Goal: Book appointment/travel/reservation

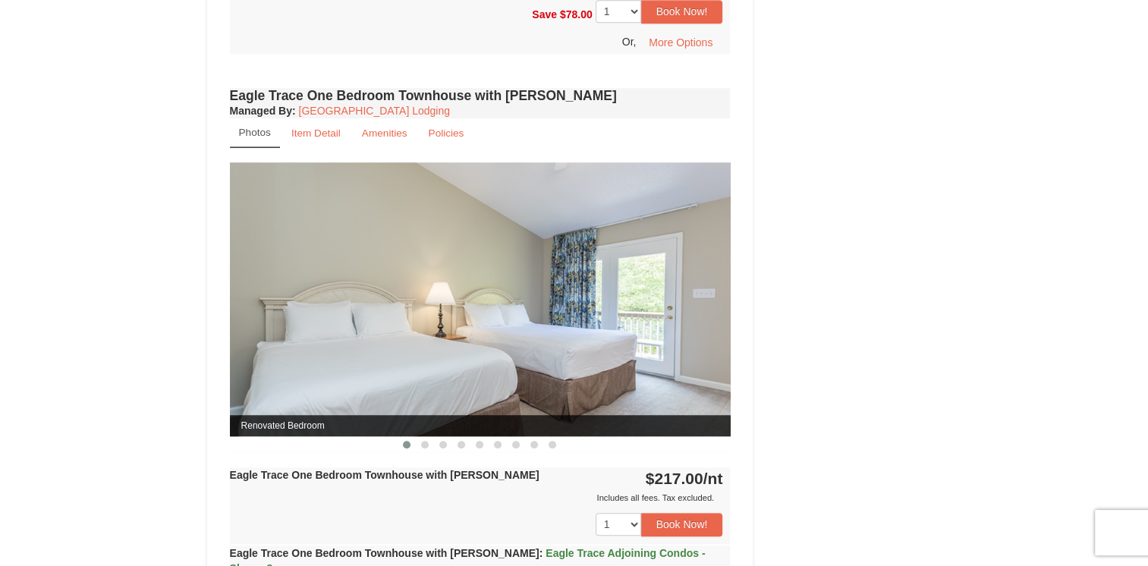
scroll to position [1062, 0]
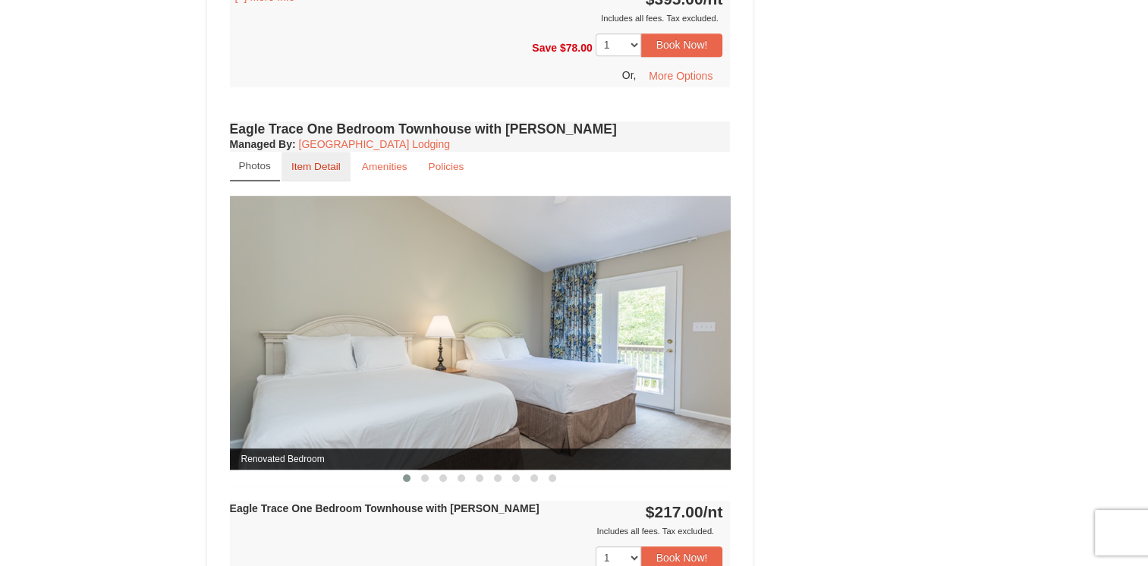
click at [311, 161] on small "Item Detail" at bounding box center [315, 166] width 49 height 11
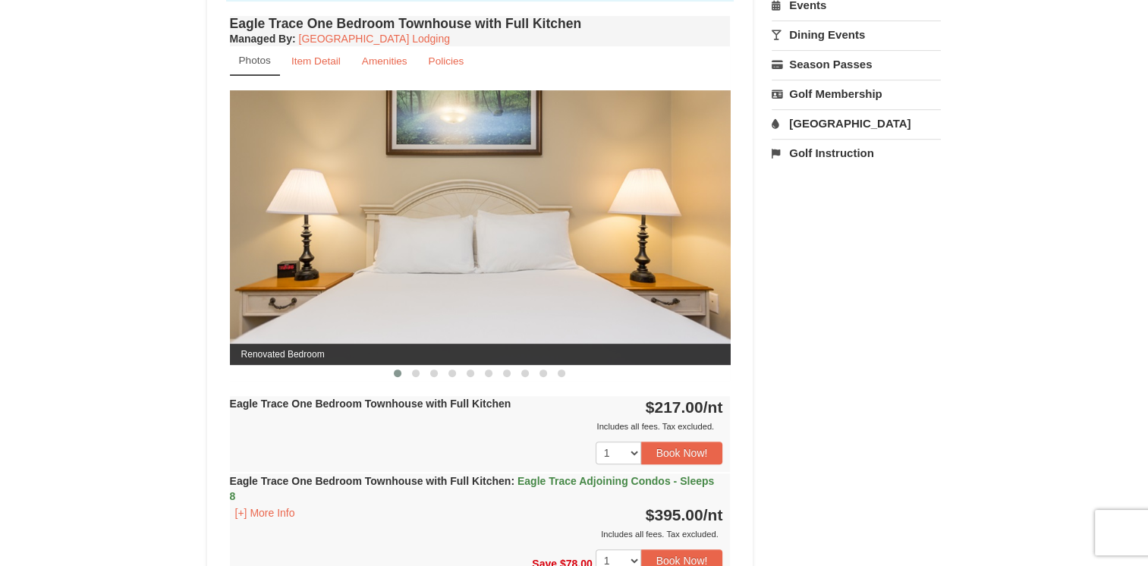
scroll to position [488, 0]
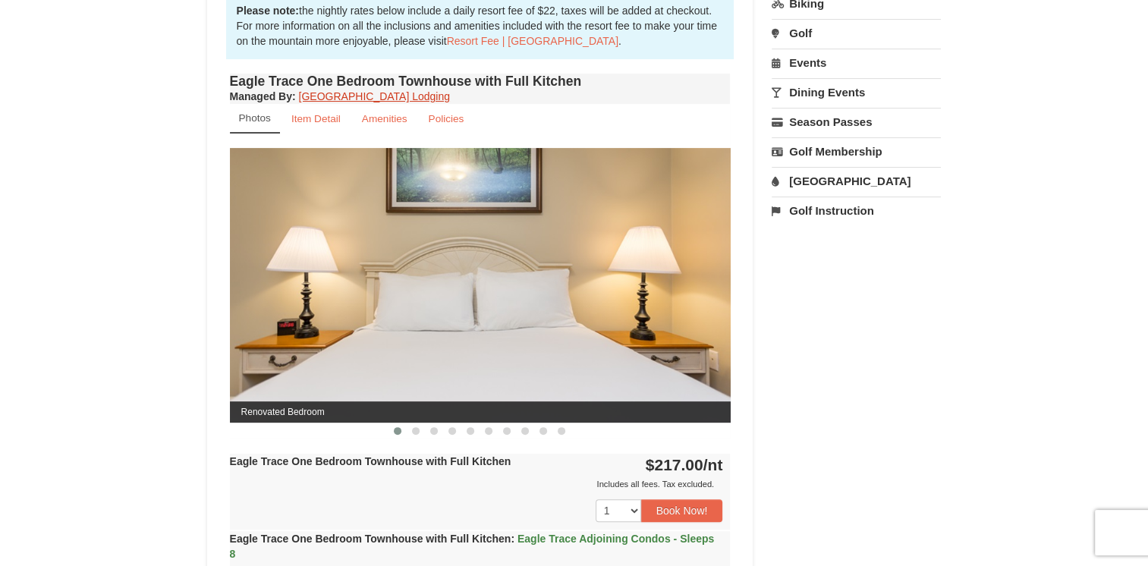
click at [403, 92] on link "[GEOGRAPHIC_DATA] Lodging" at bounding box center [374, 96] width 151 height 12
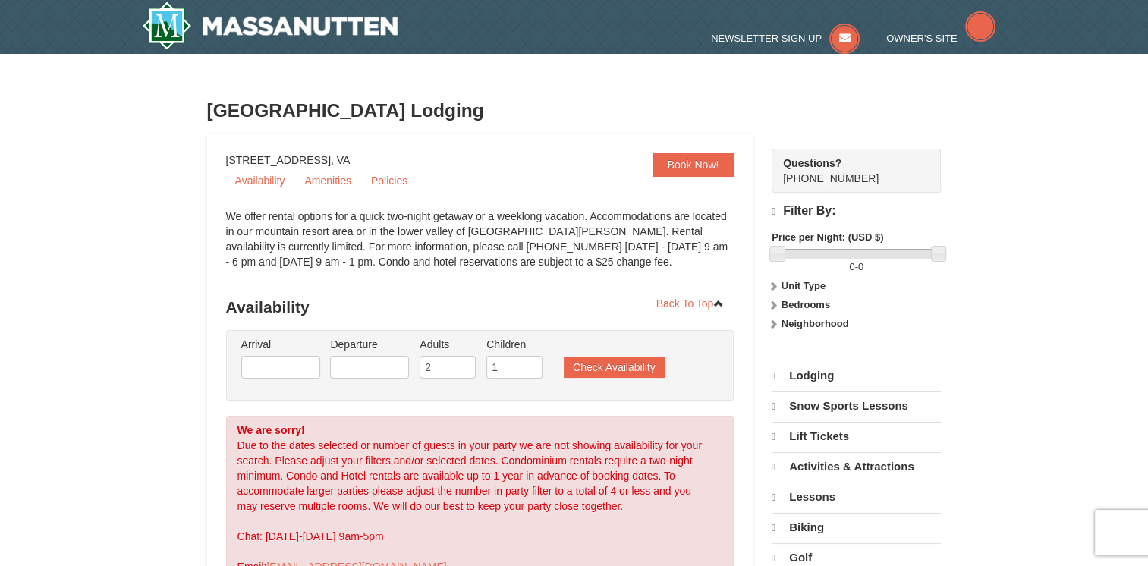
select select "9"
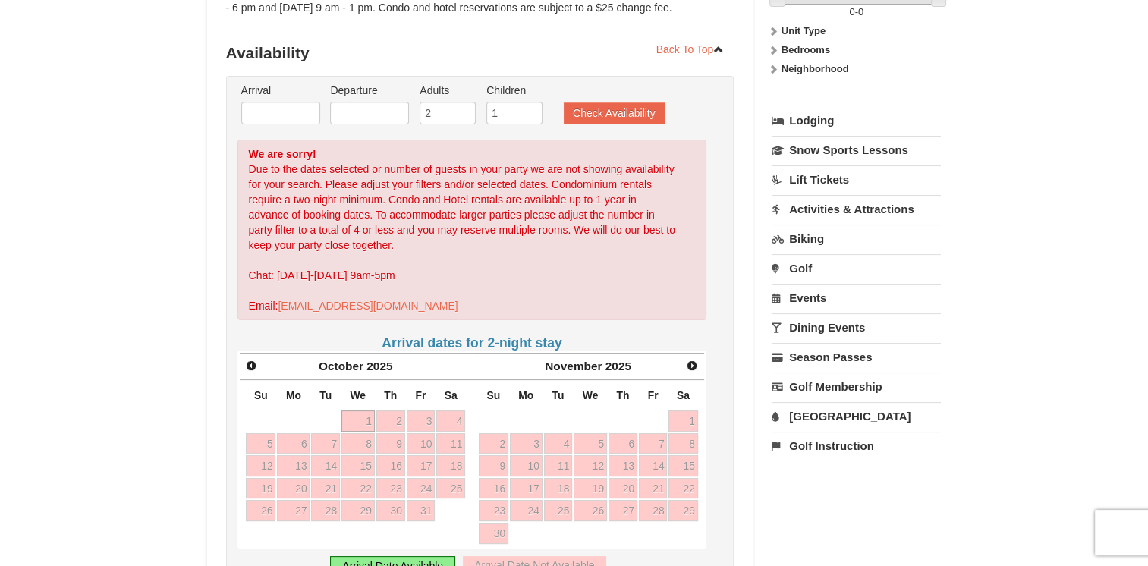
scroll to position [228, 0]
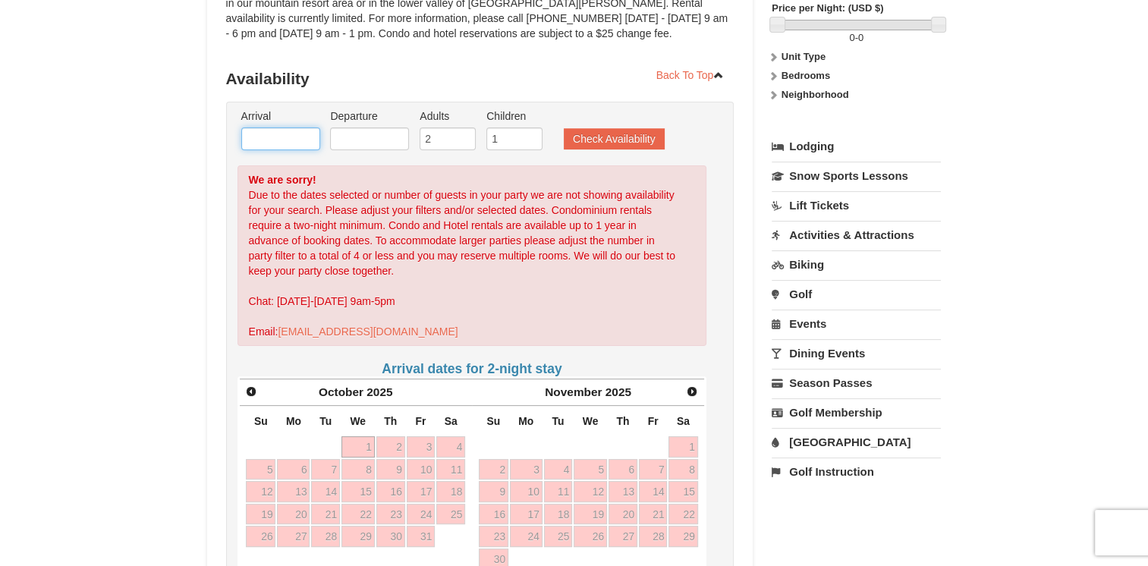
click at [280, 145] on input "text" at bounding box center [280, 138] width 79 height 23
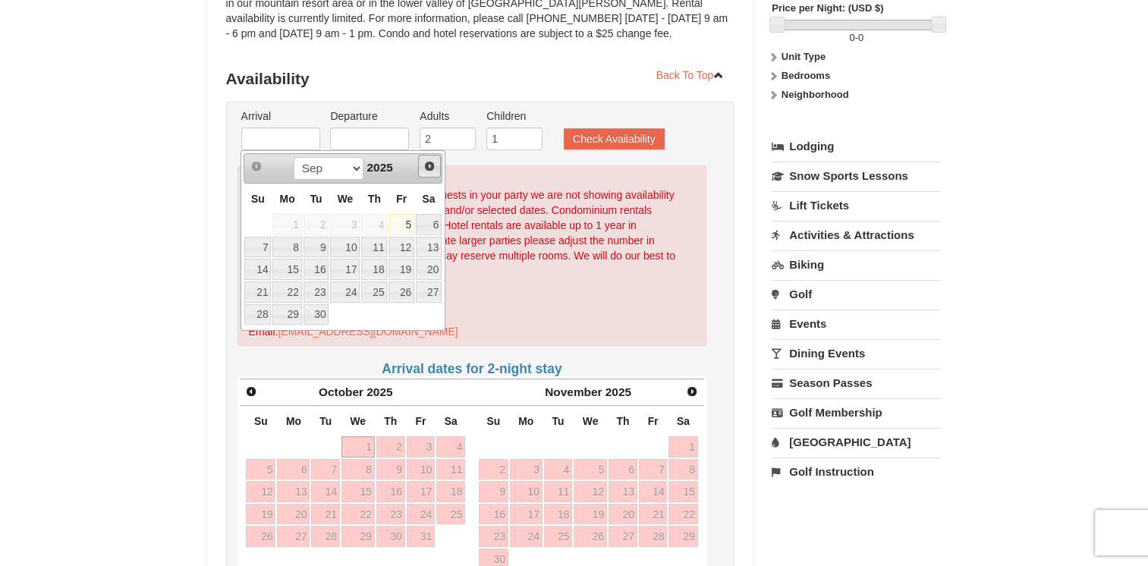
click at [427, 151] on div "Prev Next Sep Oct Nov Dec 2025 Su Mo Tu We Th Fr Sa 1 2 3 4 5 6 7 8 9 10 11 12 …" at bounding box center [342, 240] width 205 height 181
click at [430, 171] on link "Next" at bounding box center [429, 166] width 23 height 23
click at [371, 270] on link "16" at bounding box center [374, 269] width 26 height 21
type input "[DATE]"
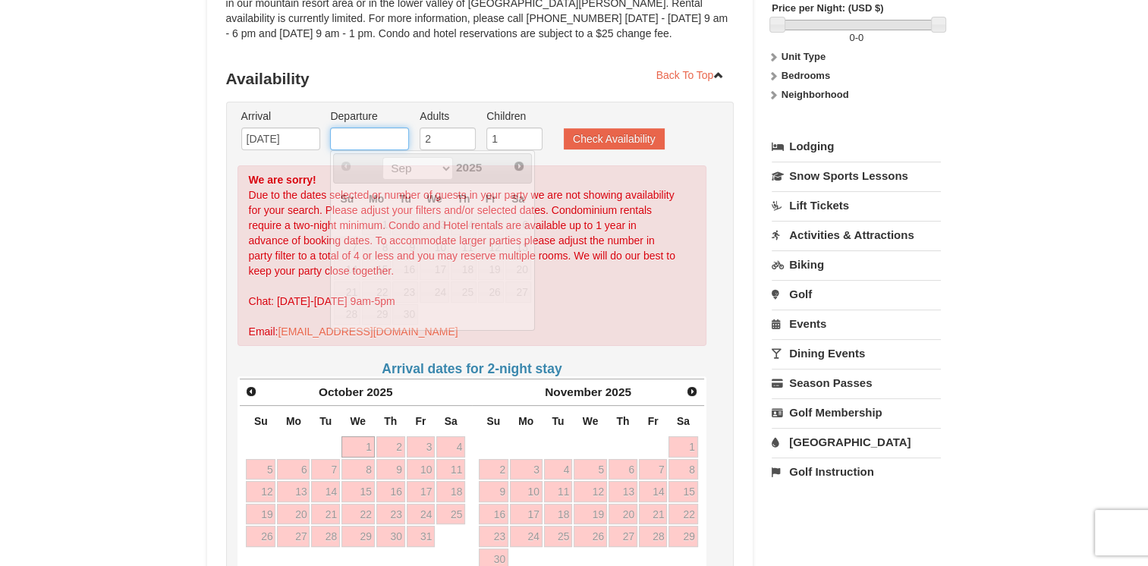
click at [366, 137] on input "text" at bounding box center [369, 138] width 79 height 23
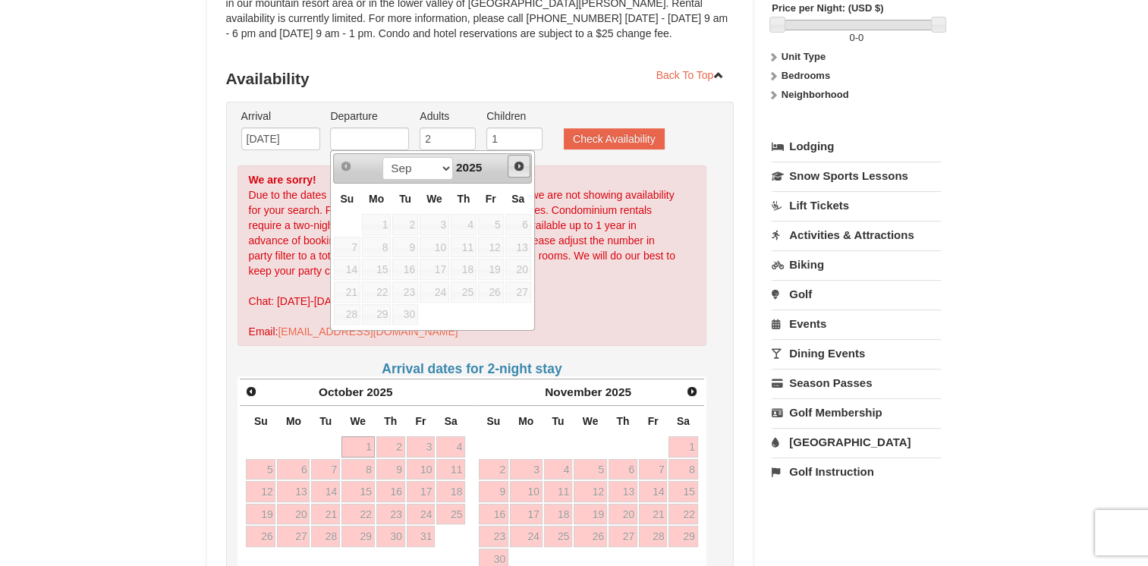
click at [514, 165] on span "Next" at bounding box center [519, 166] width 12 height 12
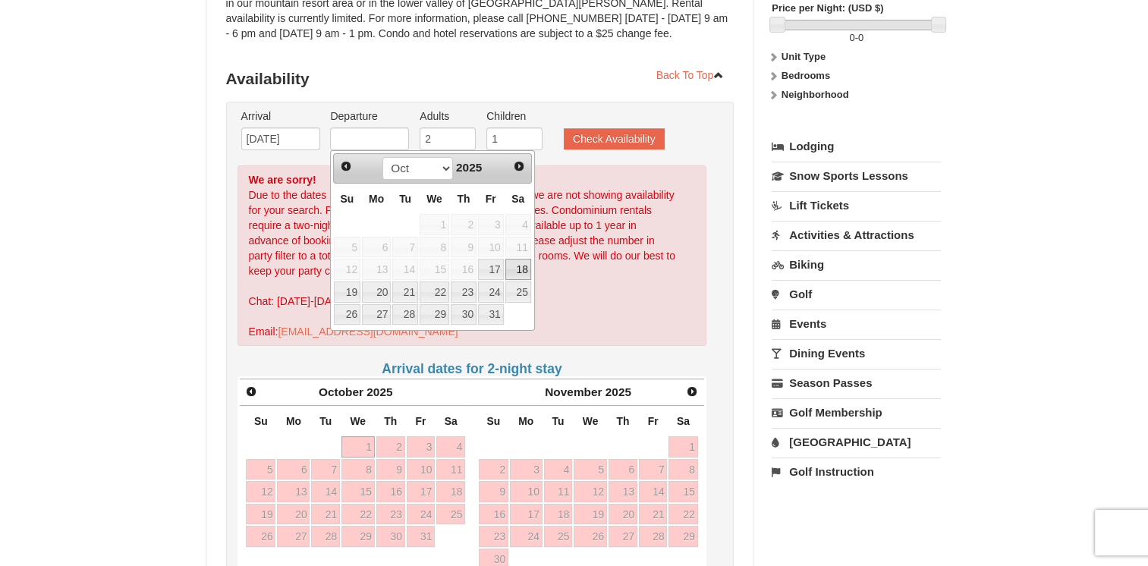
click at [517, 270] on link "18" at bounding box center [518, 269] width 26 height 21
type input "[DATE]"
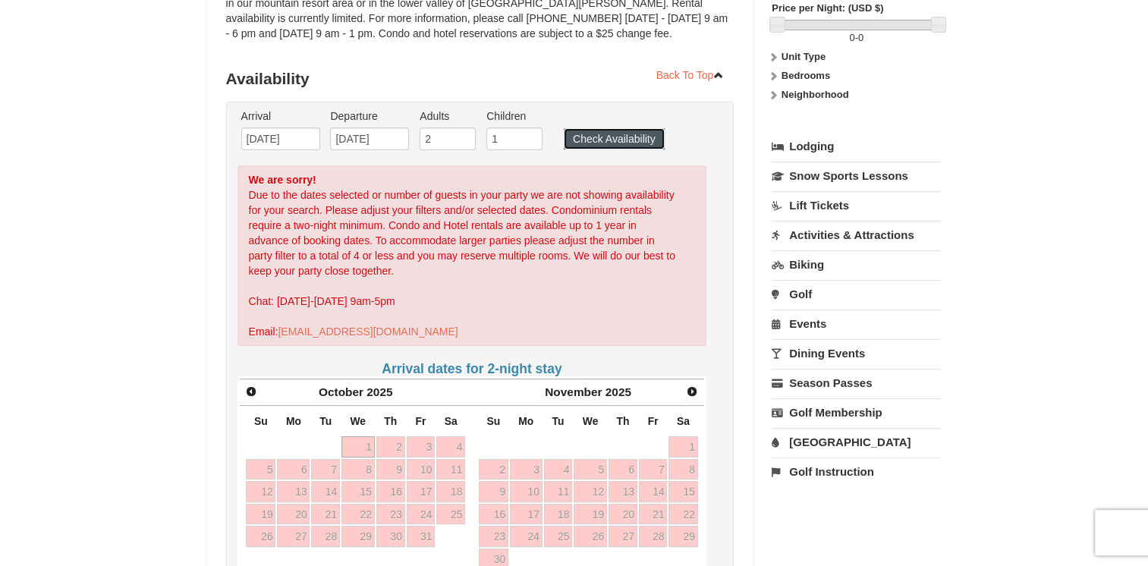
click at [628, 130] on button "Check Availability" at bounding box center [614, 138] width 101 height 21
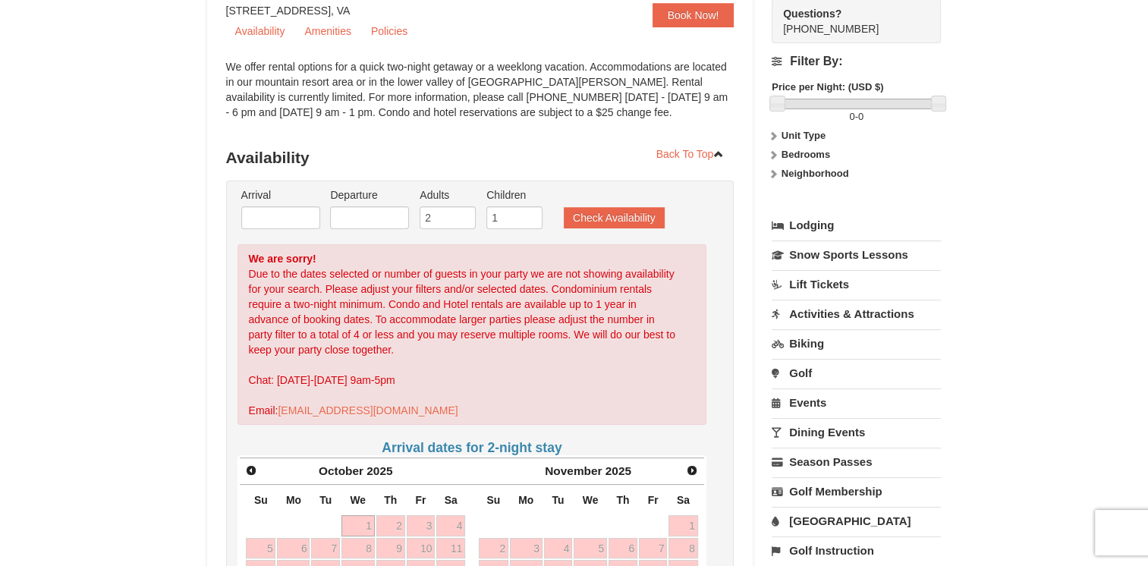
scroll to position [379, 0]
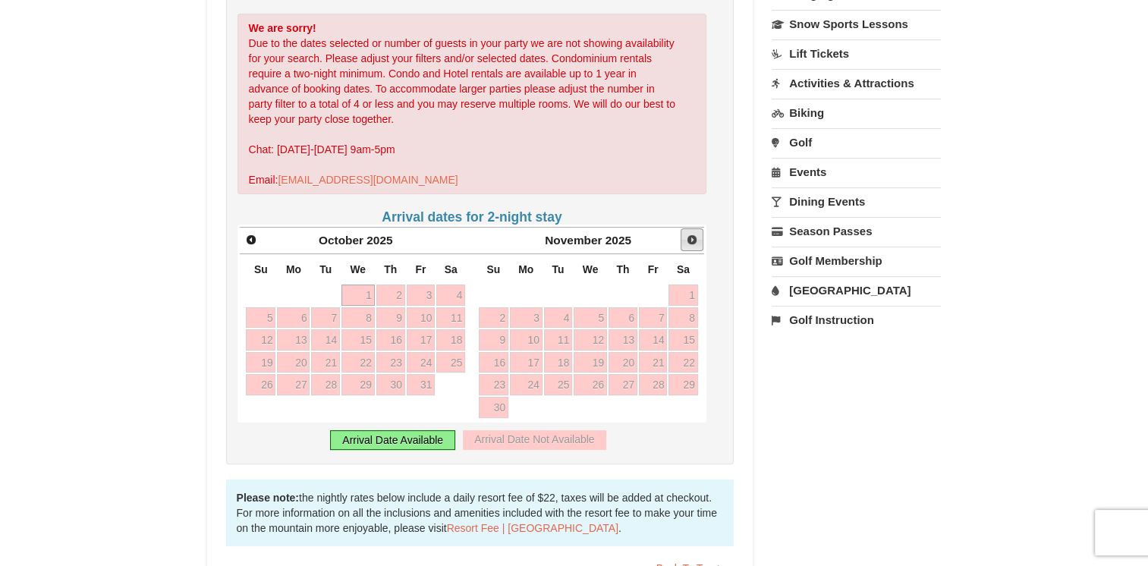
click at [692, 237] on span "Next" at bounding box center [692, 240] width 12 height 12
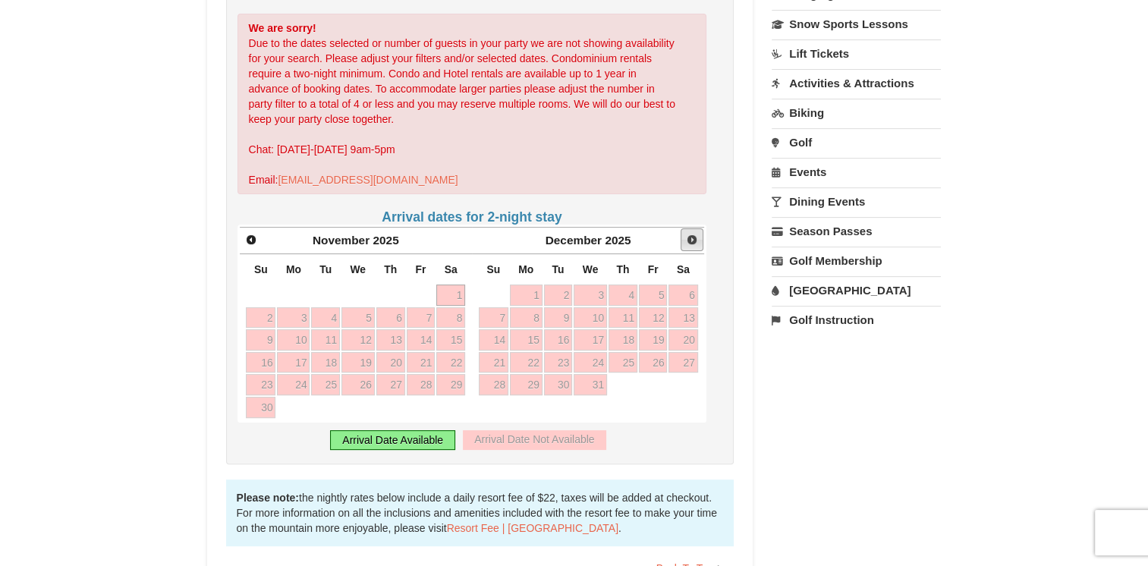
click at [686, 243] on span "Next" at bounding box center [692, 240] width 12 height 12
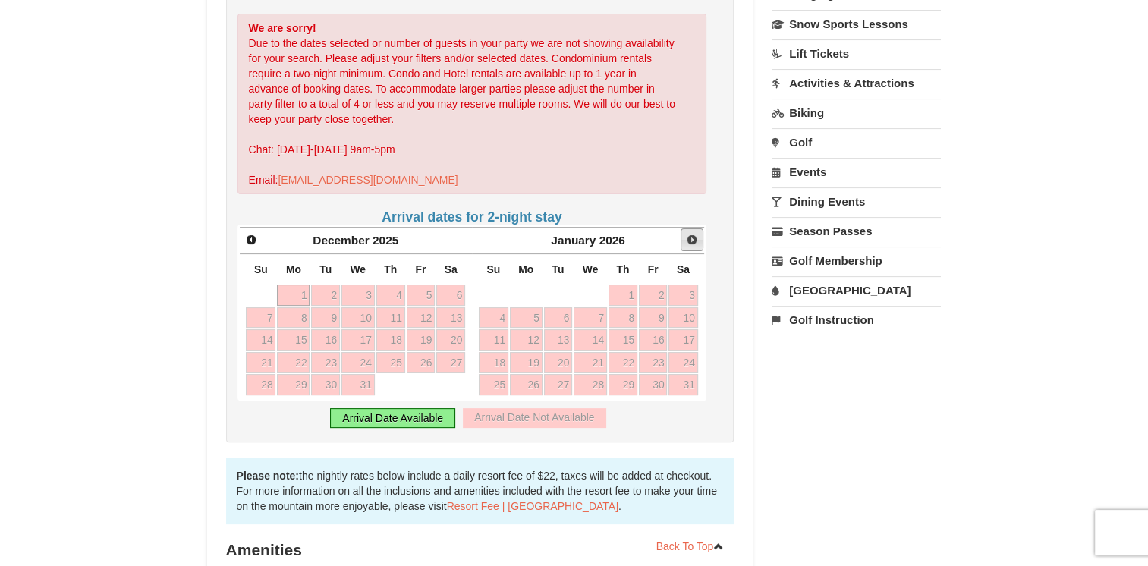
click at [686, 243] on span "Next" at bounding box center [692, 240] width 12 height 12
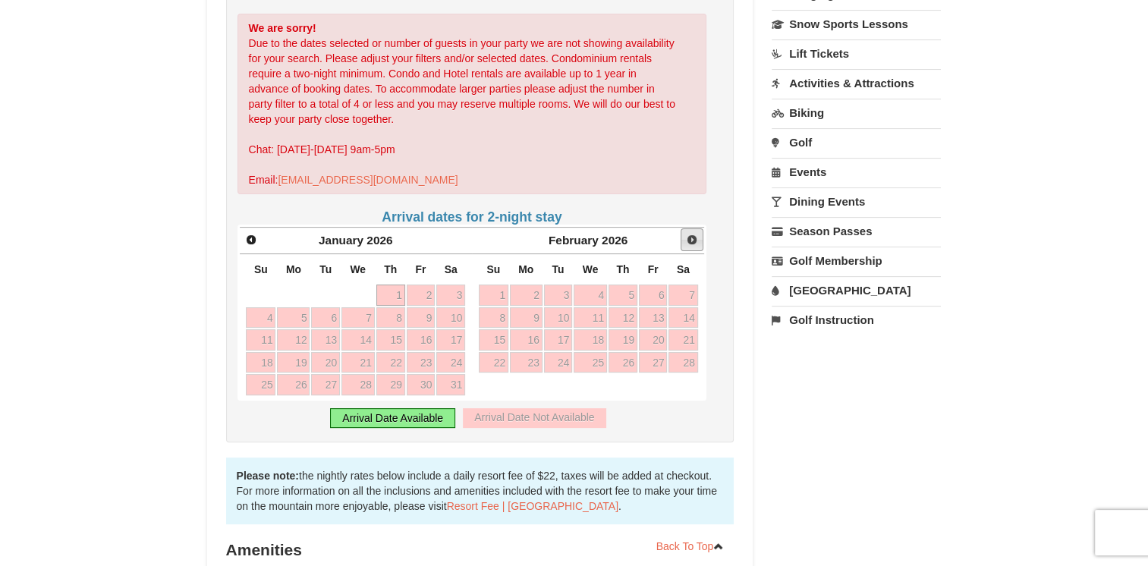
click at [686, 243] on span "Next" at bounding box center [692, 240] width 12 height 12
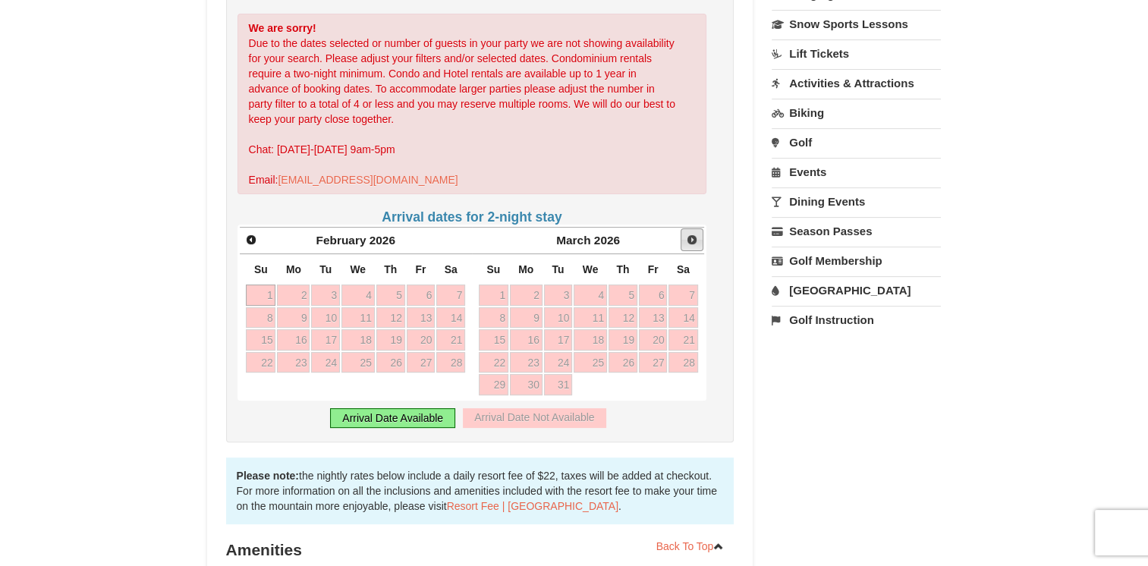
click at [686, 243] on span "Next" at bounding box center [692, 240] width 12 height 12
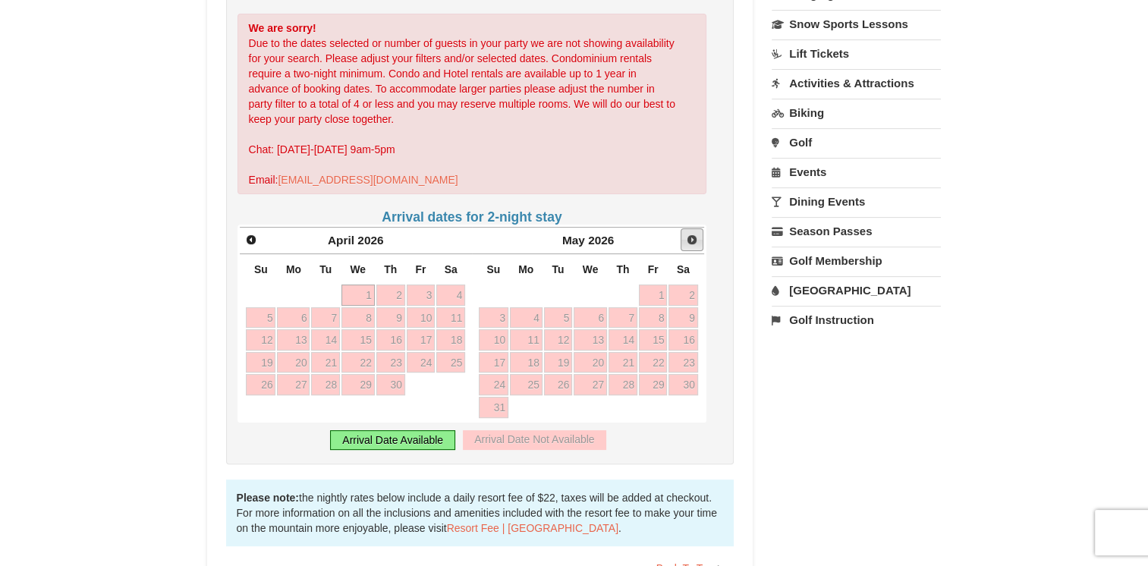
click at [686, 243] on span "Next" at bounding box center [692, 240] width 12 height 12
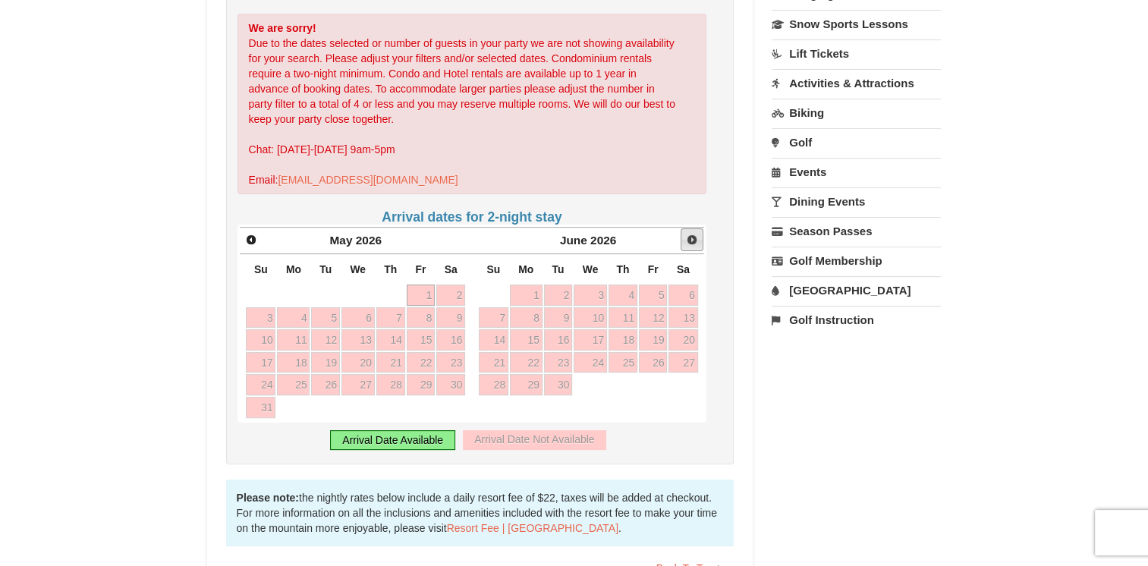
click at [686, 243] on span "Next" at bounding box center [692, 240] width 12 height 12
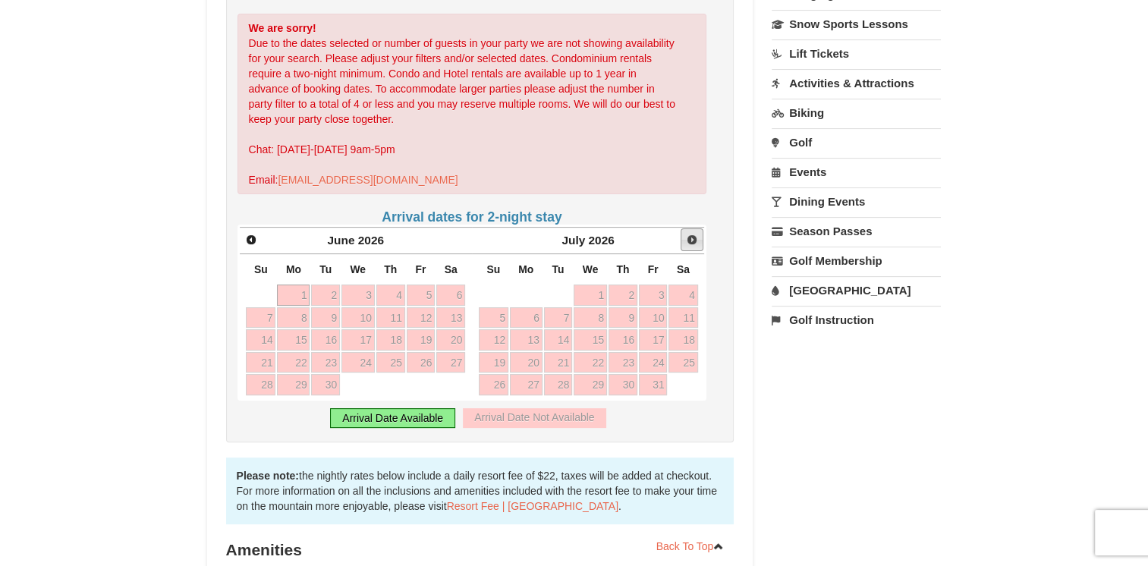
click at [686, 243] on span "Next" at bounding box center [692, 240] width 12 height 12
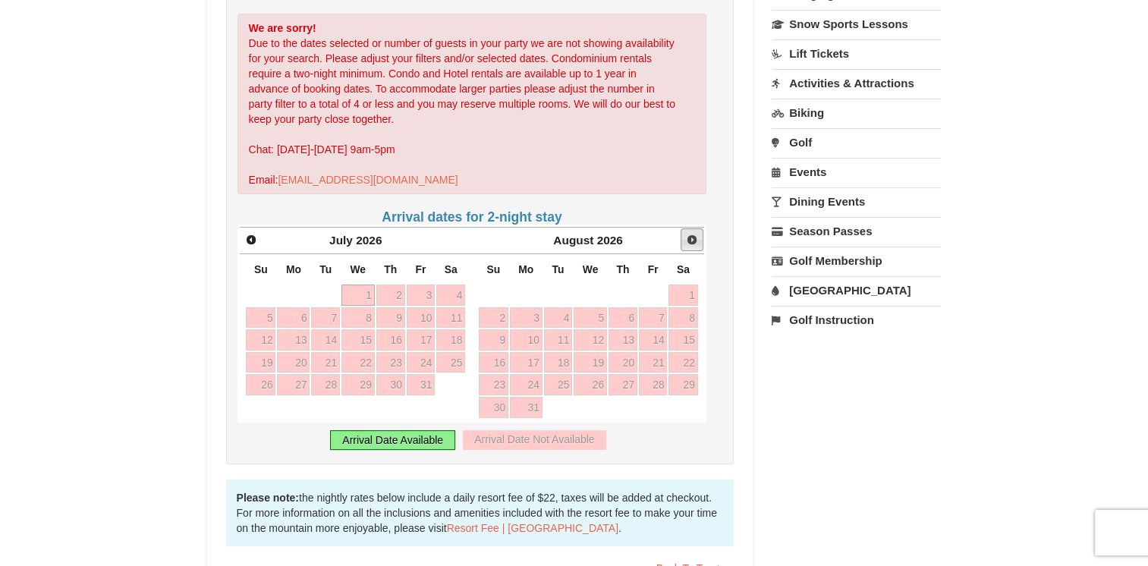
click at [695, 237] on span "Next" at bounding box center [692, 240] width 12 height 12
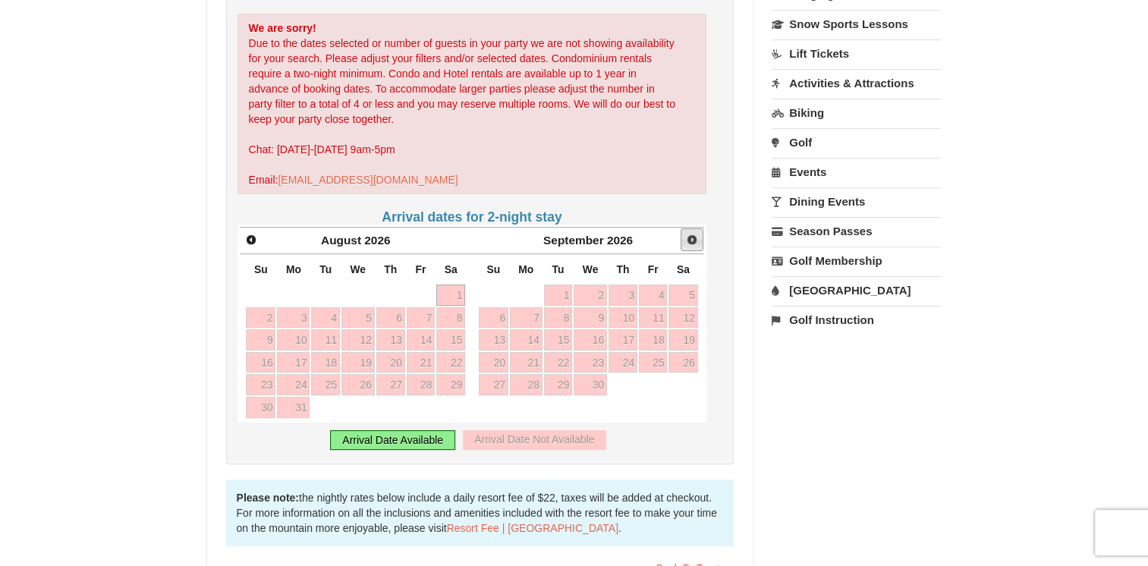
click at [695, 237] on span "Next" at bounding box center [692, 240] width 12 height 12
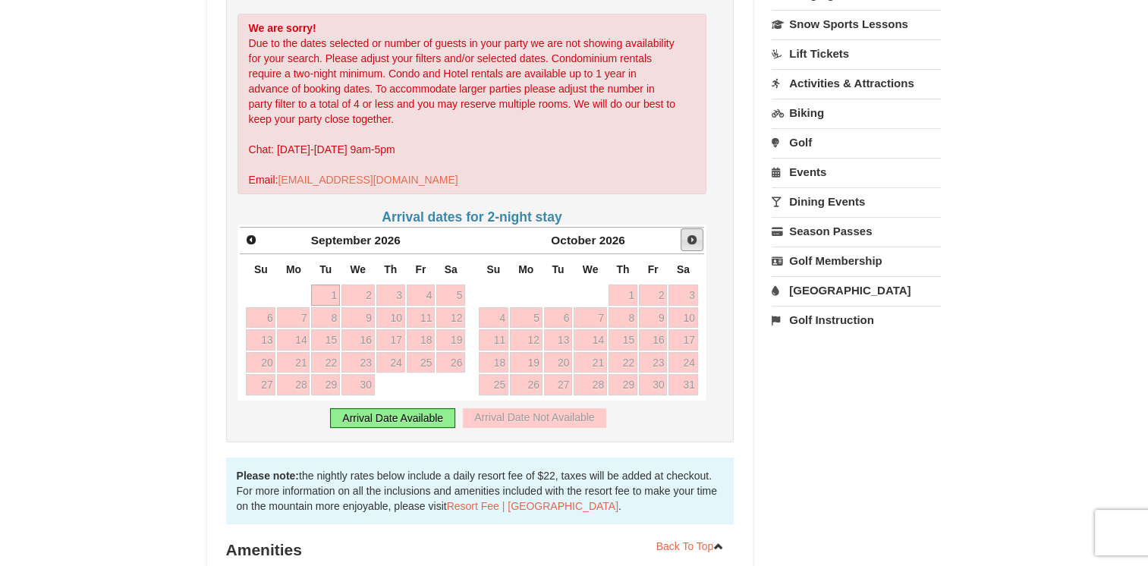
click at [695, 237] on span "Next" at bounding box center [692, 240] width 12 height 12
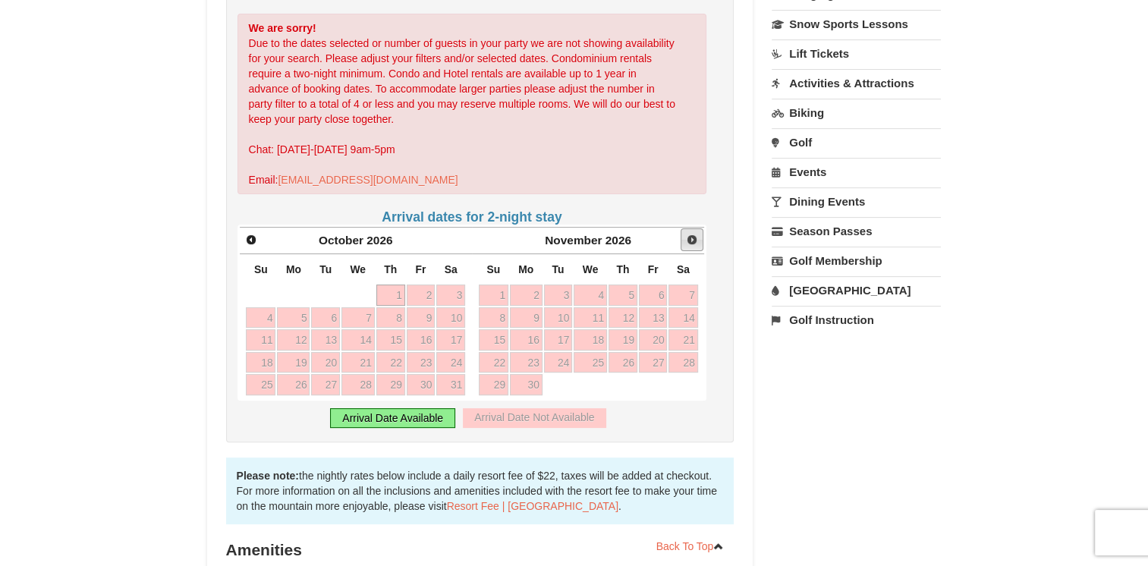
click at [695, 237] on span "Next" at bounding box center [692, 240] width 12 height 12
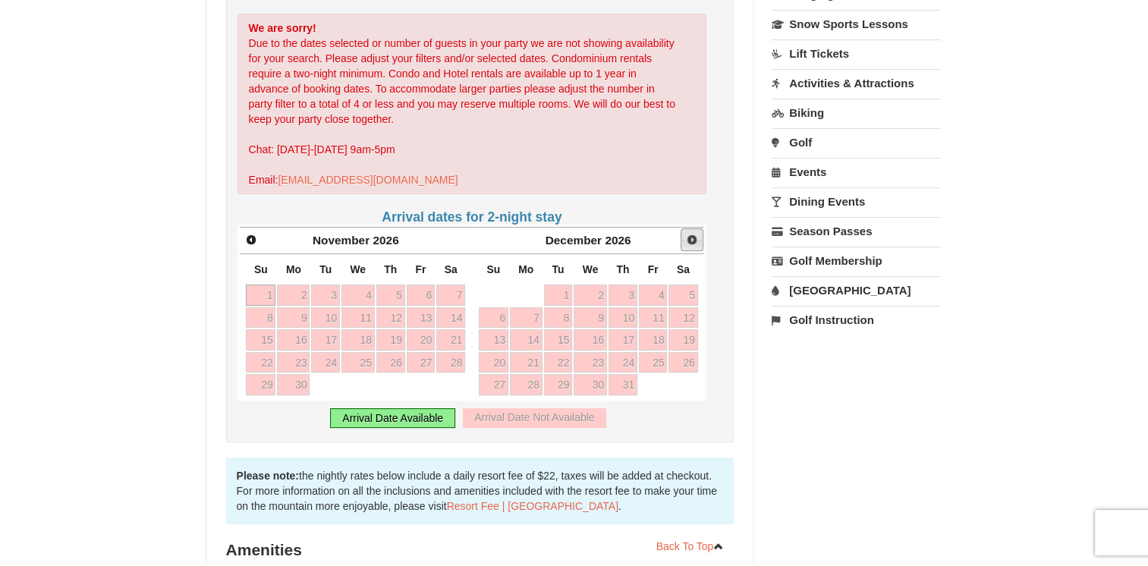
click at [695, 237] on span "Next" at bounding box center [692, 240] width 12 height 12
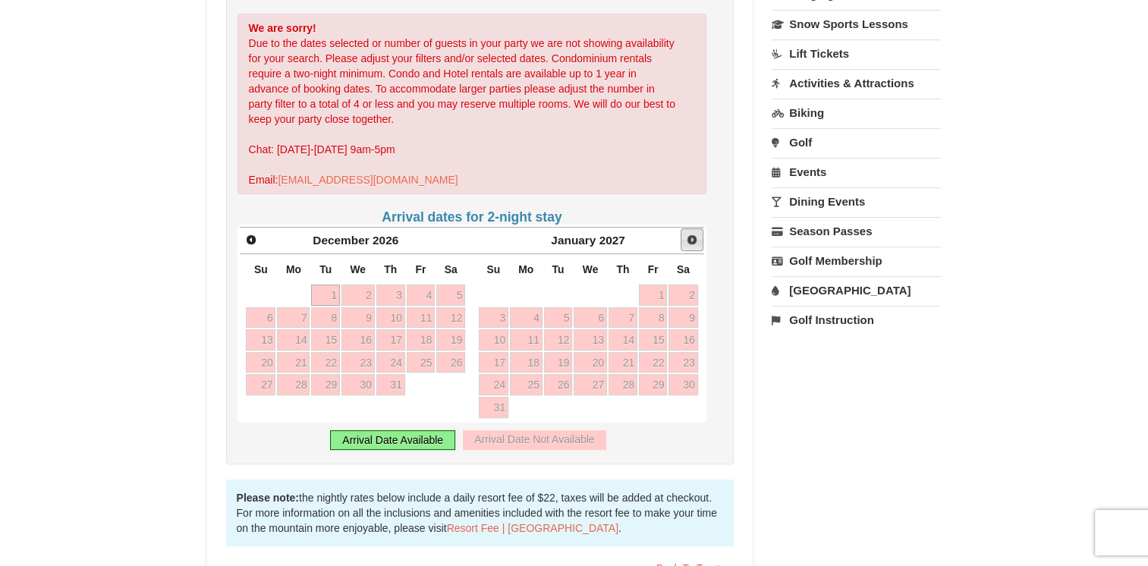
click at [695, 237] on span "Next" at bounding box center [692, 240] width 12 height 12
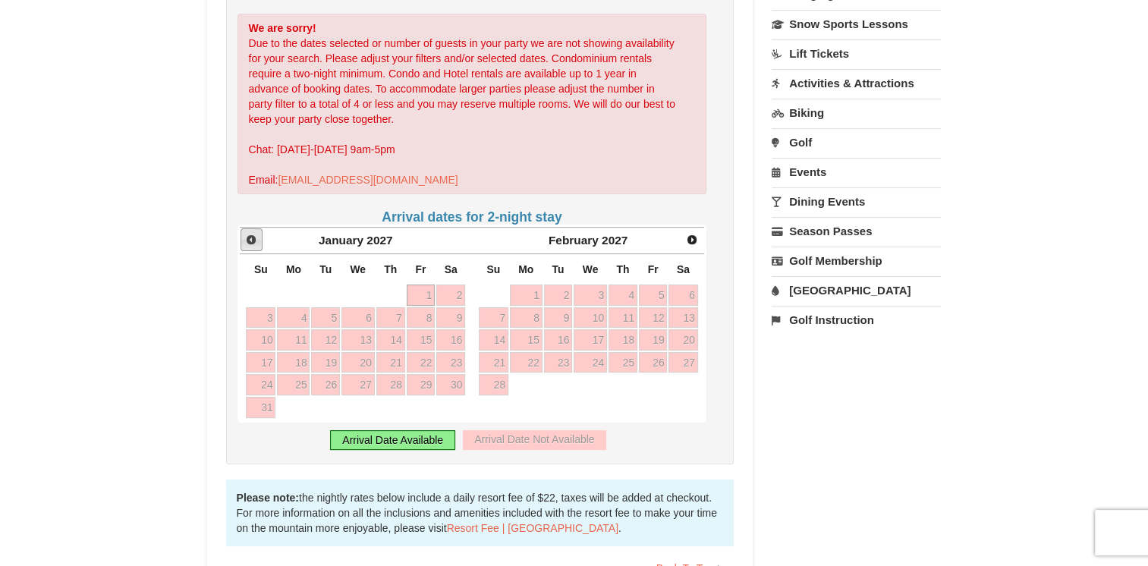
click at [250, 237] on span "Prev" at bounding box center [251, 240] width 12 height 12
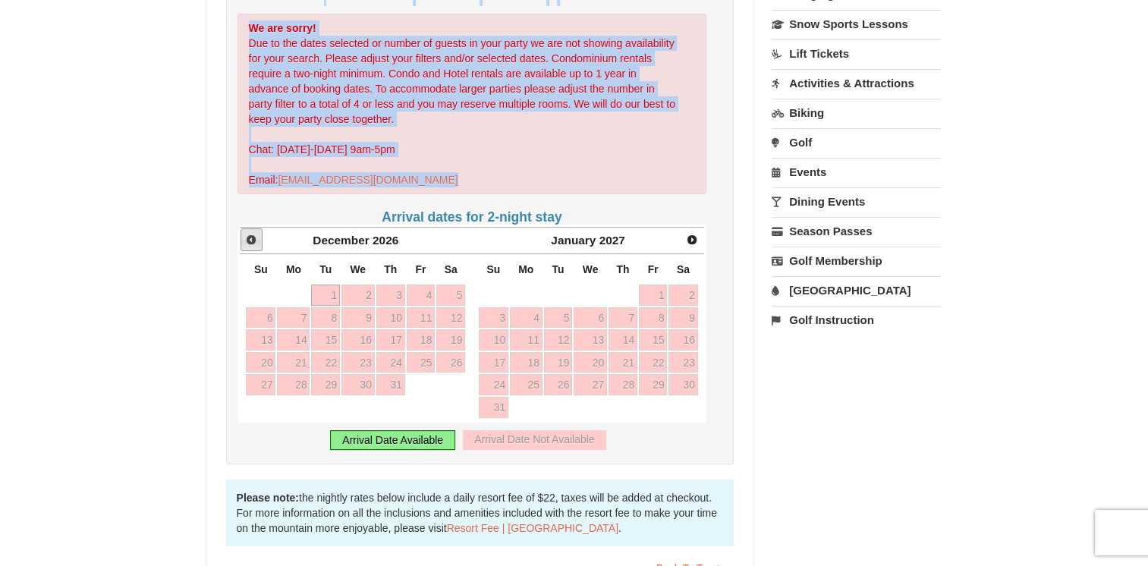
click at [250, 237] on span "Prev" at bounding box center [251, 240] width 12 height 12
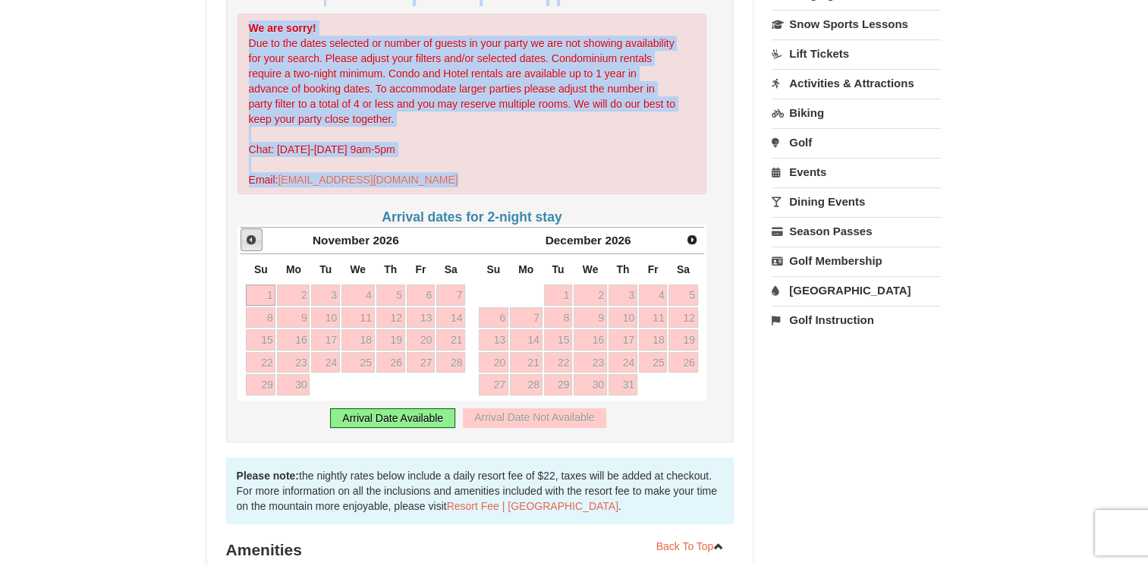
click at [250, 237] on span "Prev" at bounding box center [251, 240] width 12 height 12
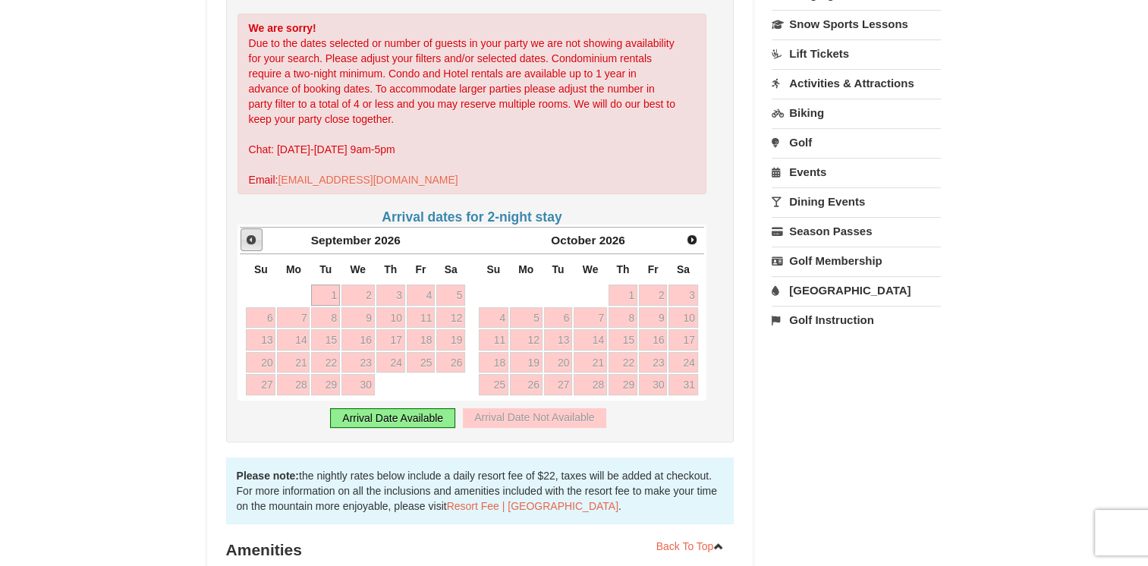
click at [250, 237] on span "Prev" at bounding box center [251, 240] width 12 height 12
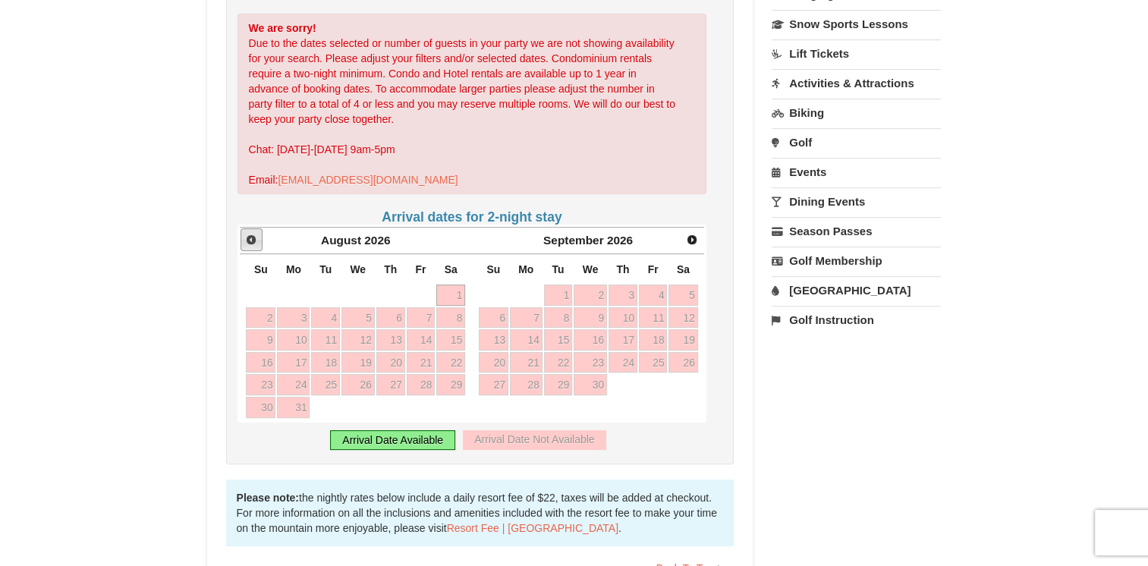
click at [250, 237] on span "Prev" at bounding box center [251, 240] width 12 height 12
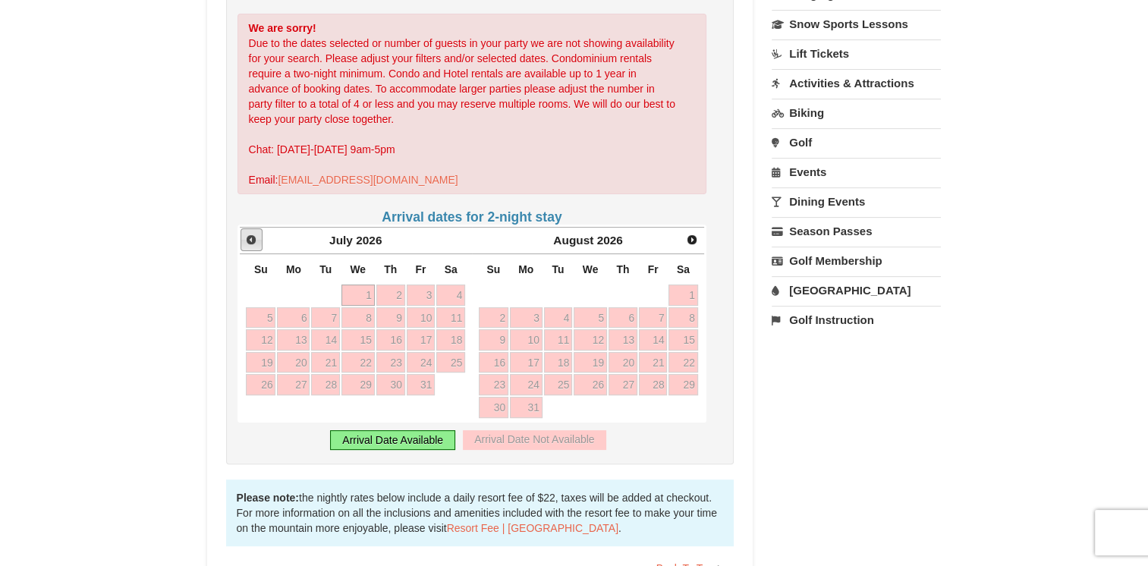
click at [250, 237] on span "Prev" at bounding box center [251, 240] width 12 height 12
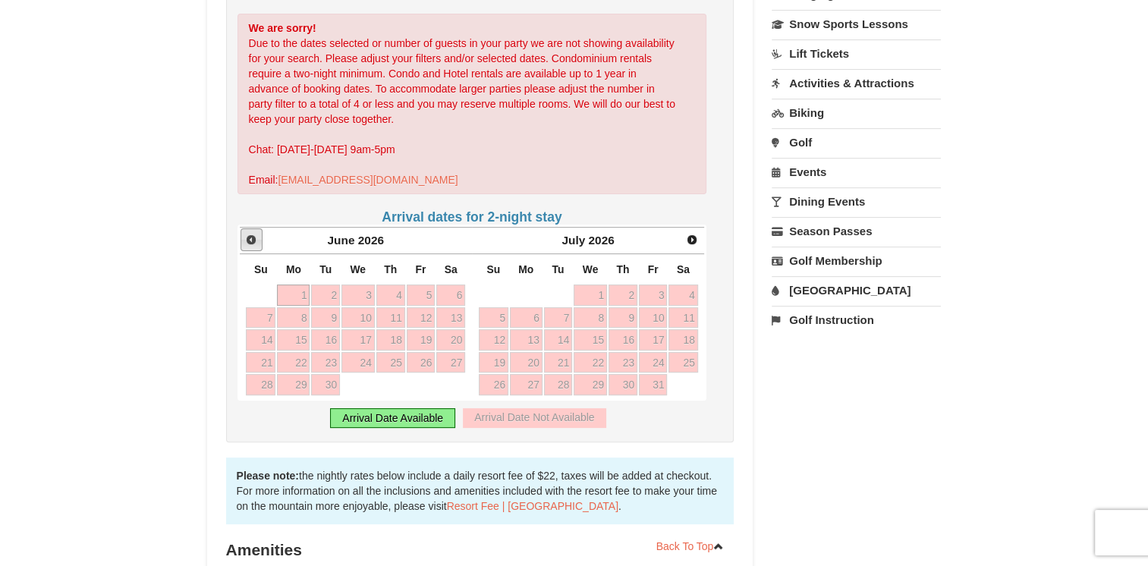
click at [250, 237] on span "Prev" at bounding box center [251, 240] width 12 height 12
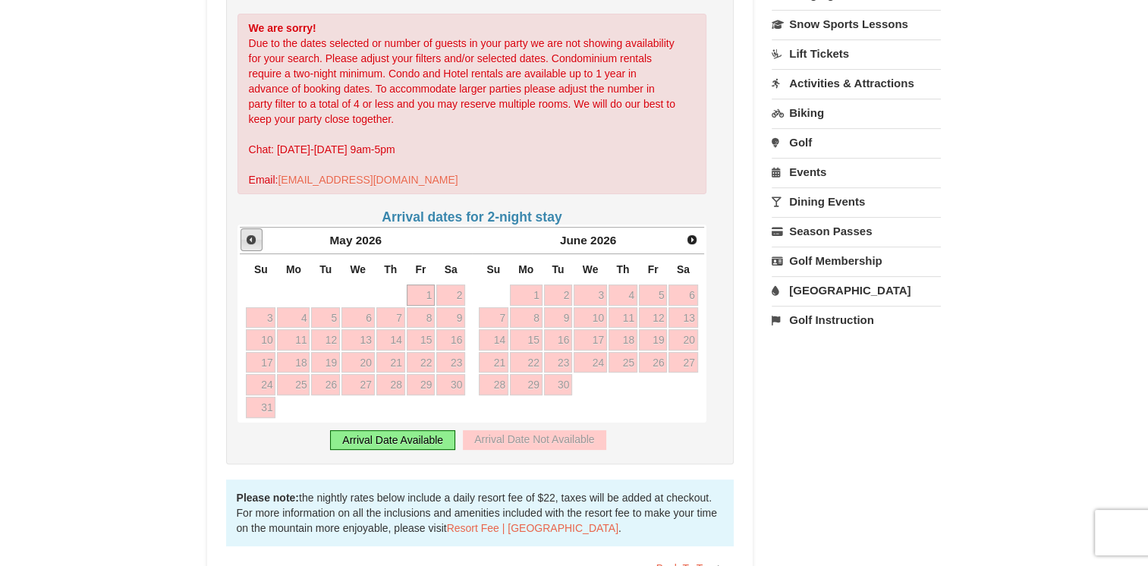
click at [250, 237] on span "Prev" at bounding box center [251, 240] width 12 height 12
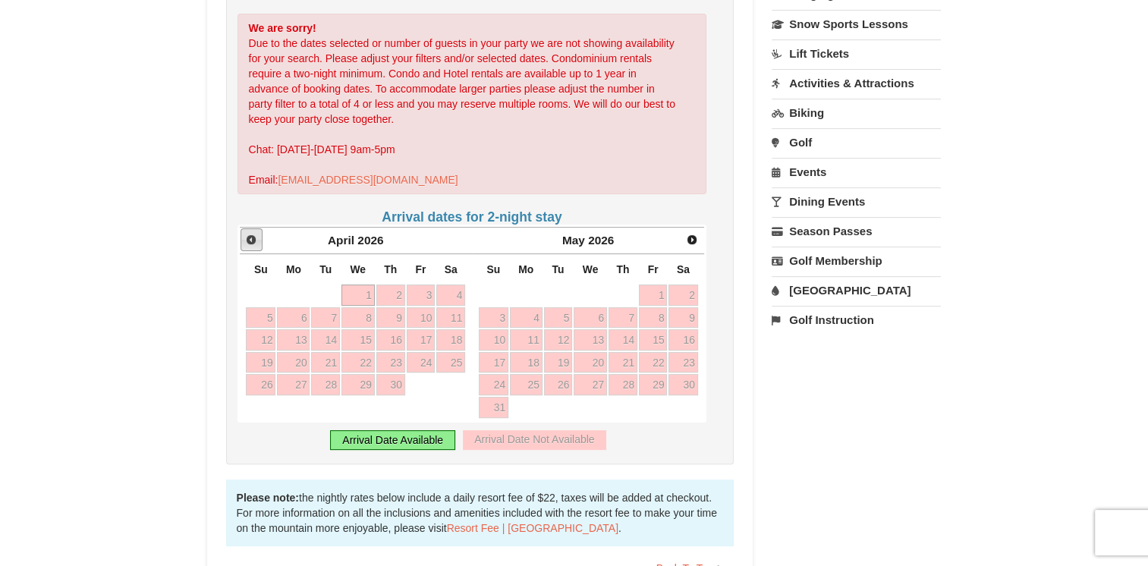
click at [250, 237] on span "Prev" at bounding box center [251, 240] width 12 height 12
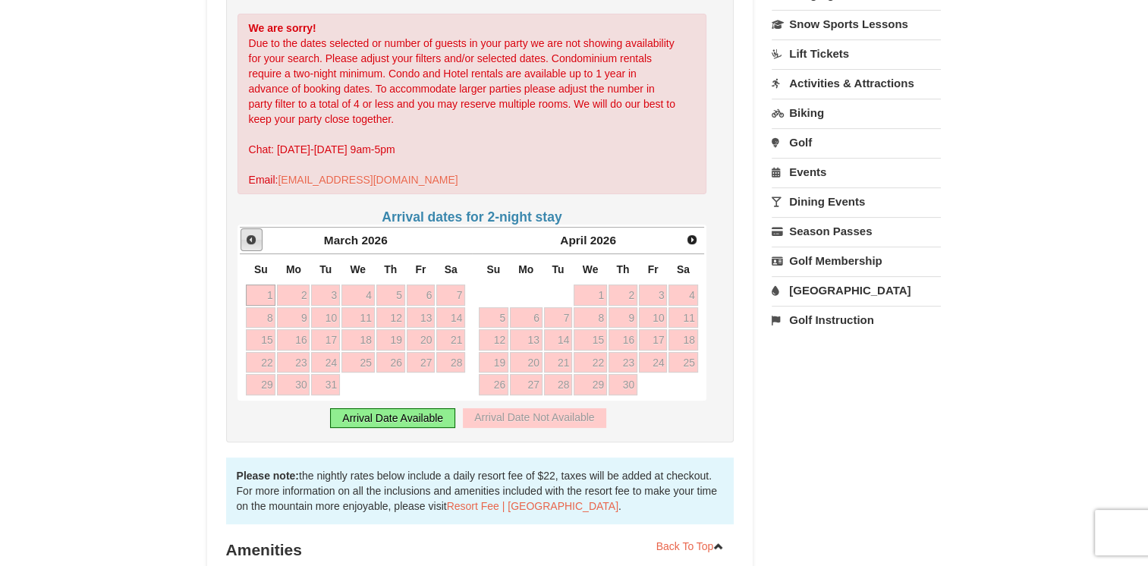
click at [250, 237] on span "Prev" at bounding box center [251, 240] width 12 height 12
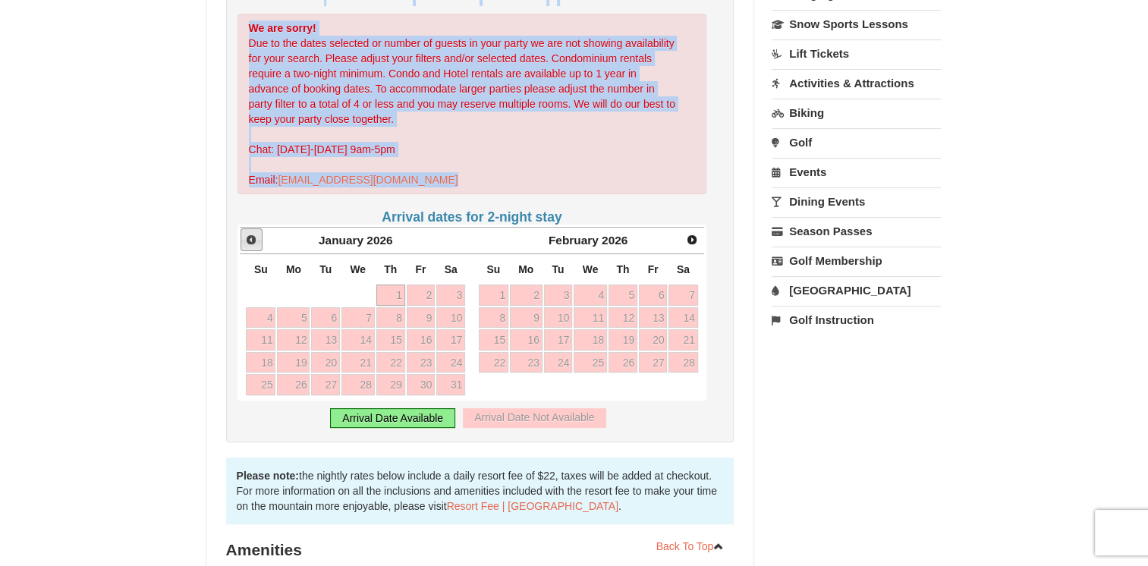
click at [250, 237] on span "Prev" at bounding box center [251, 240] width 12 height 12
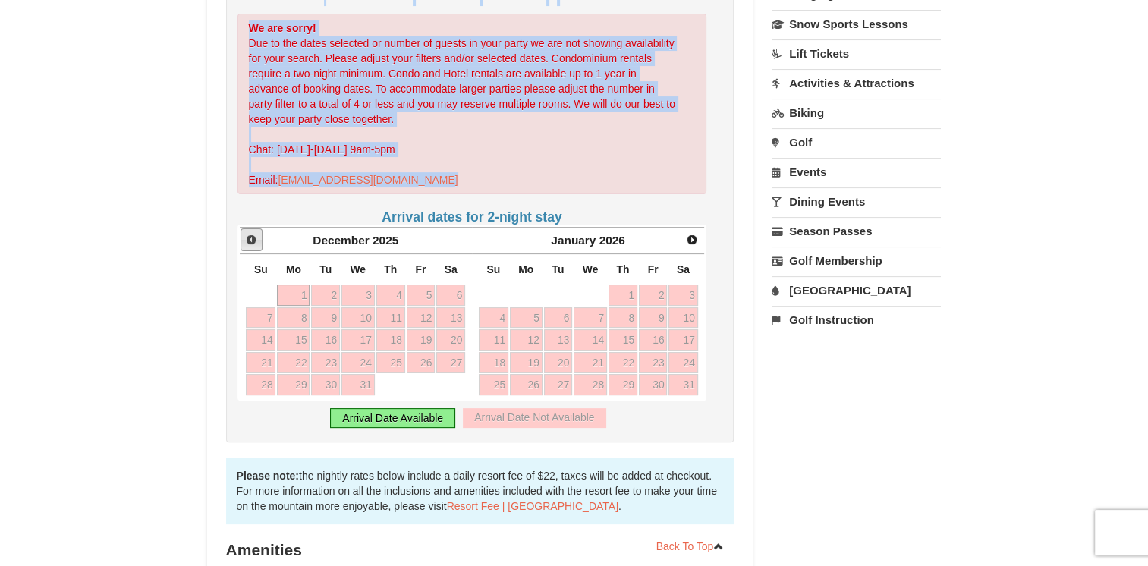
click at [250, 237] on span "Prev" at bounding box center [251, 240] width 12 height 12
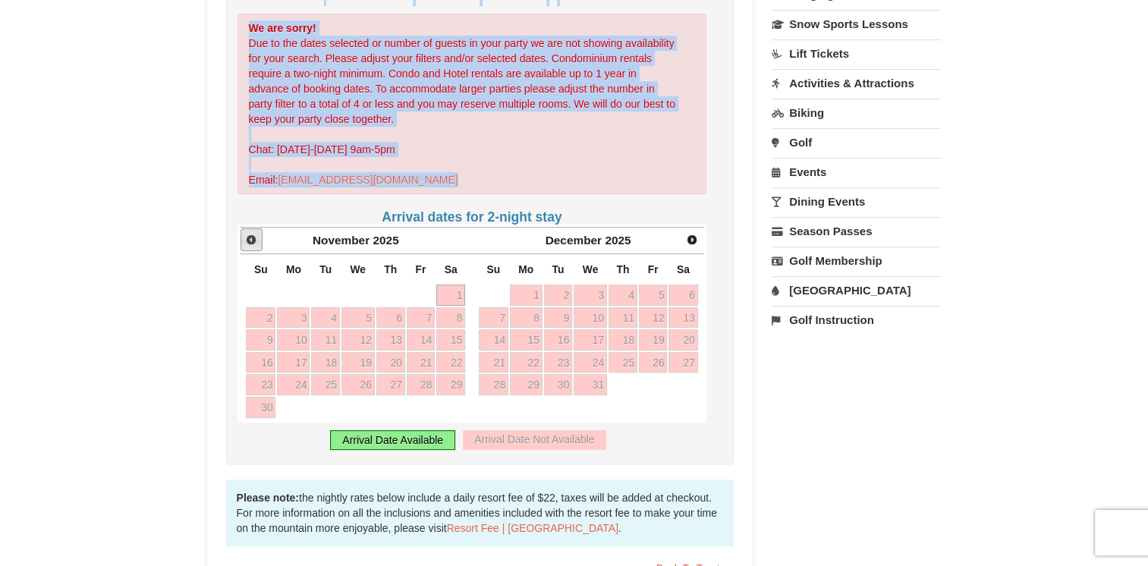
click at [250, 237] on span "Prev" at bounding box center [251, 240] width 12 height 12
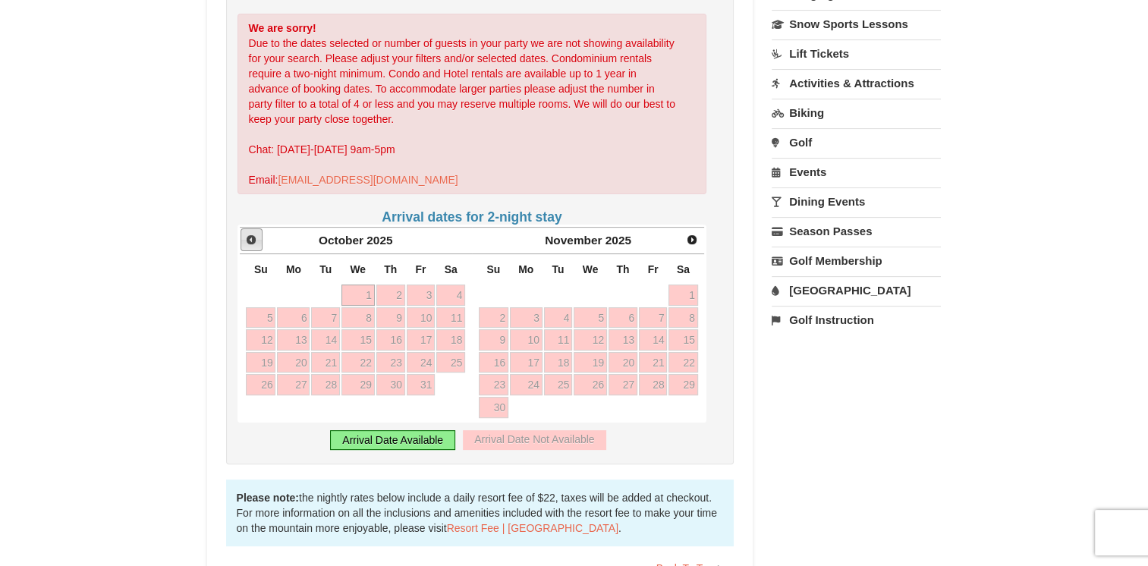
click at [250, 237] on span "Prev" at bounding box center [251, 240] width 12 height 12
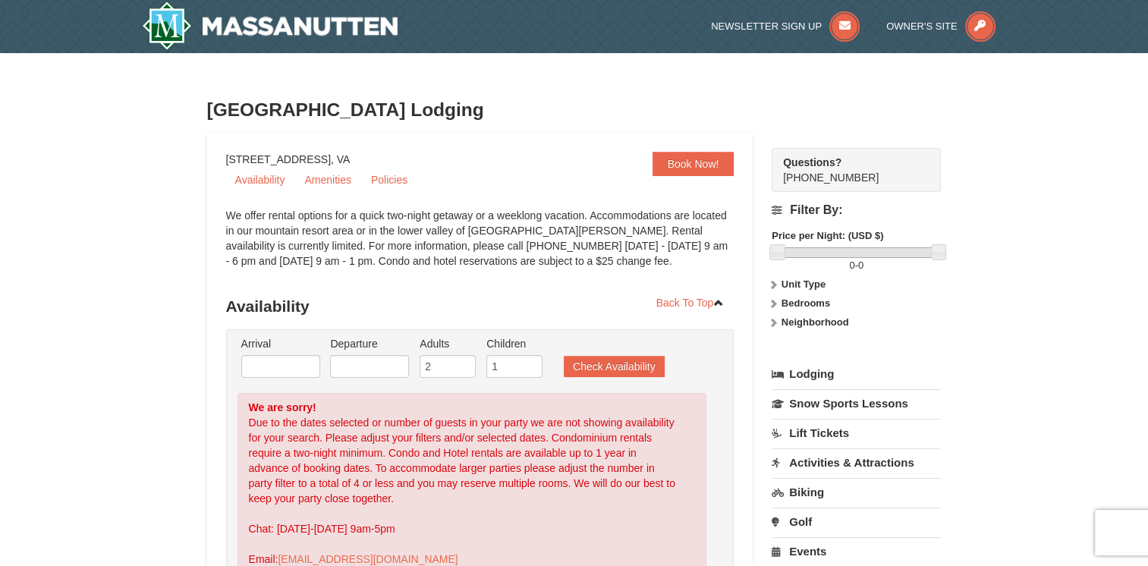
scroll to position [0, 0]
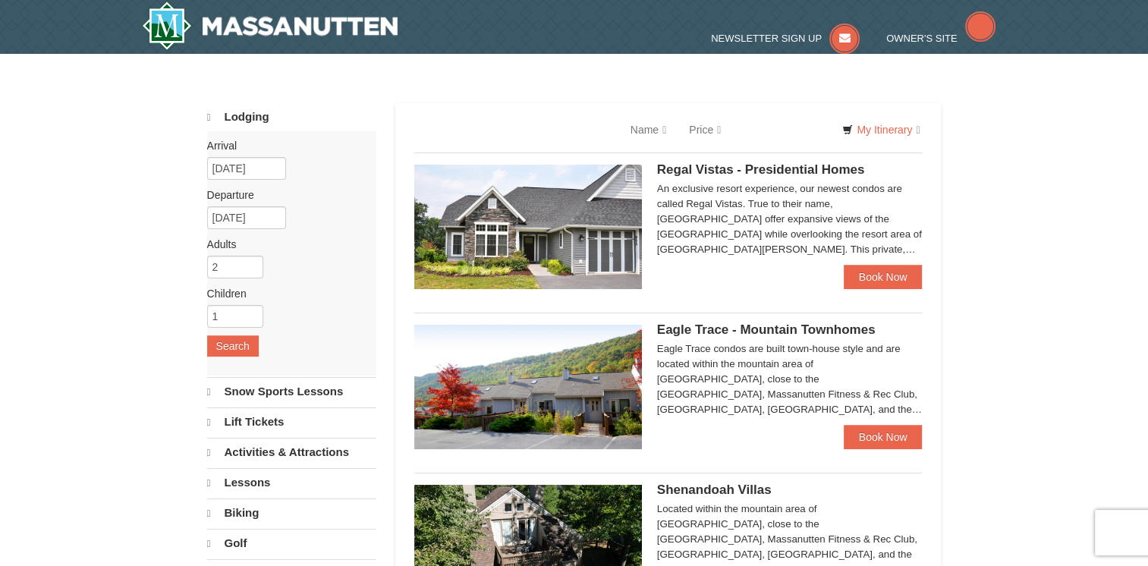
select select "9"
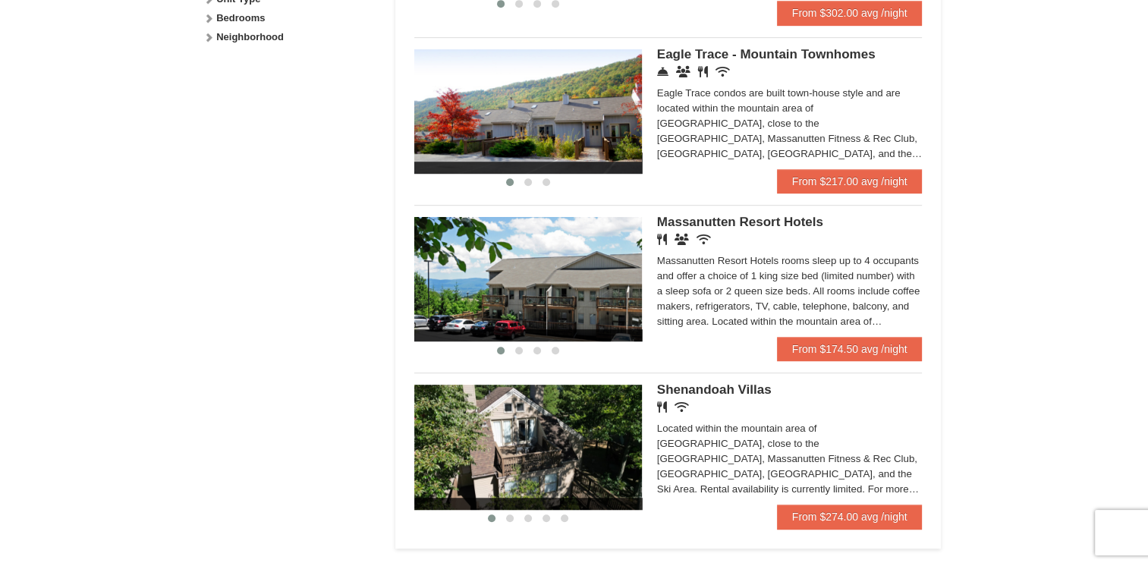
scroll to position [834, 0]
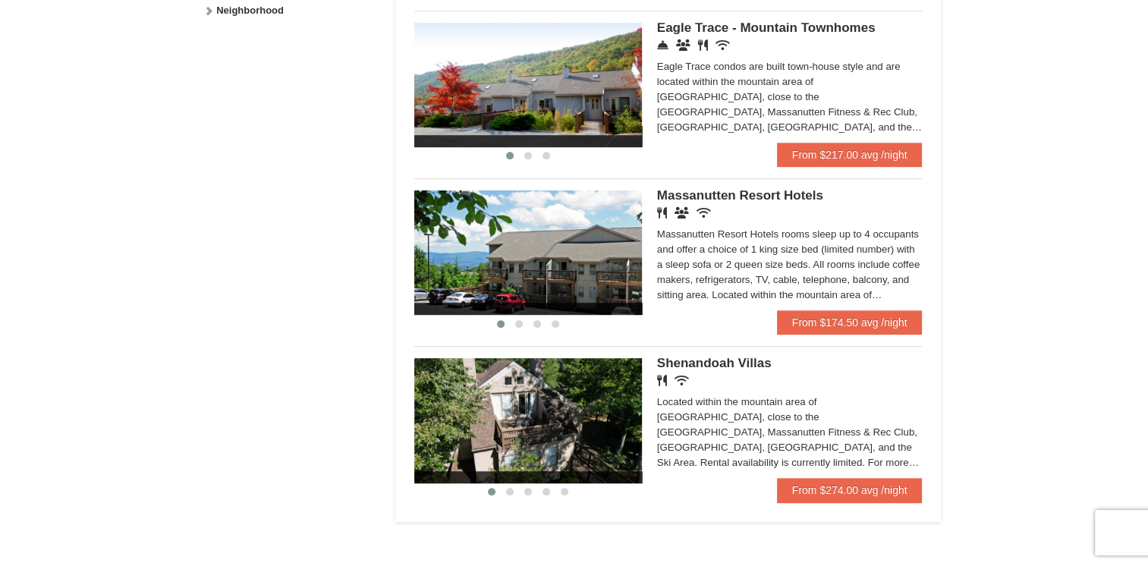
click at [739, 200] on span "Massanutten Resort Hotels" at bounding box center [740, 195] width 166 height 14
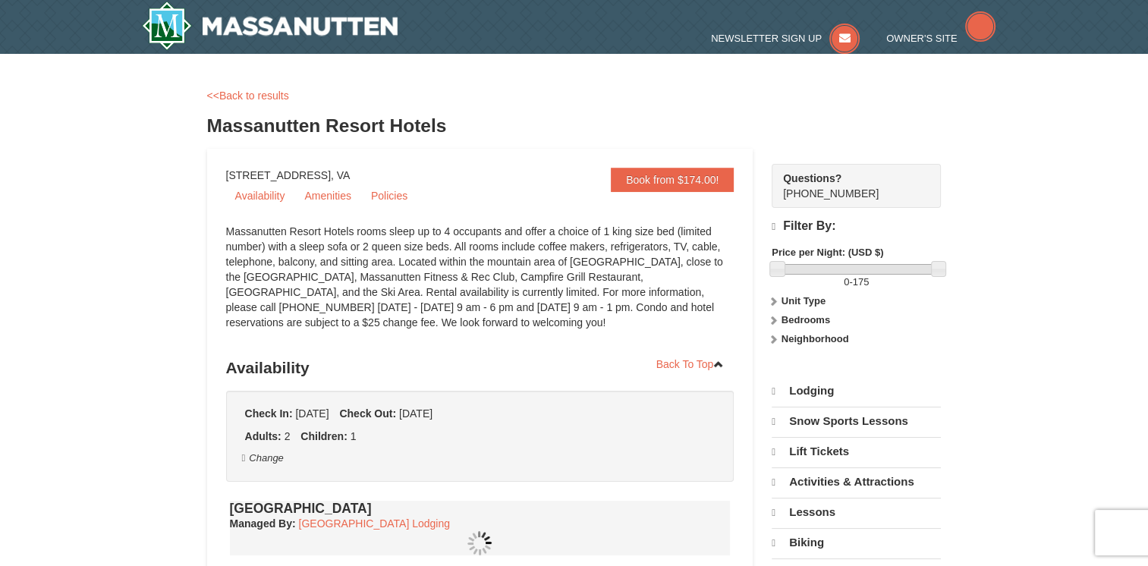
select select "9"
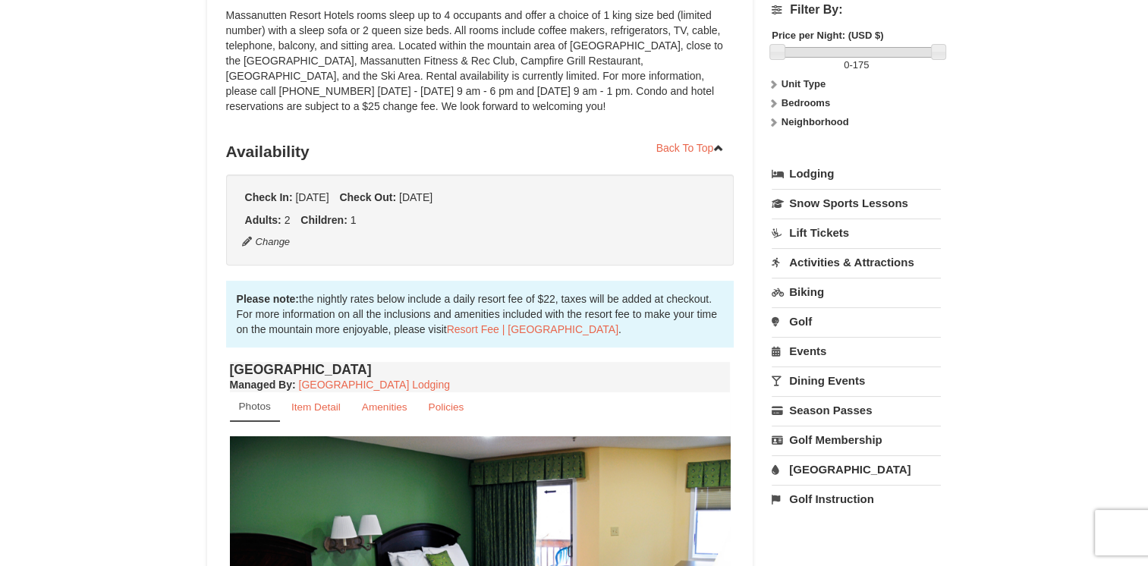
scroll to position [152, 0]
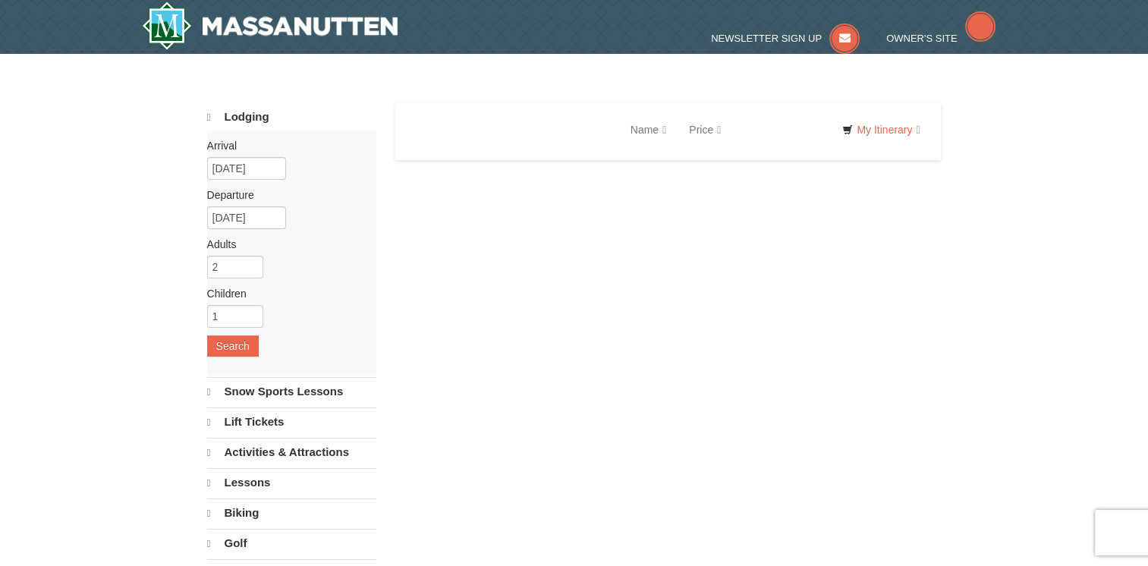
scroll to position [825, 0]
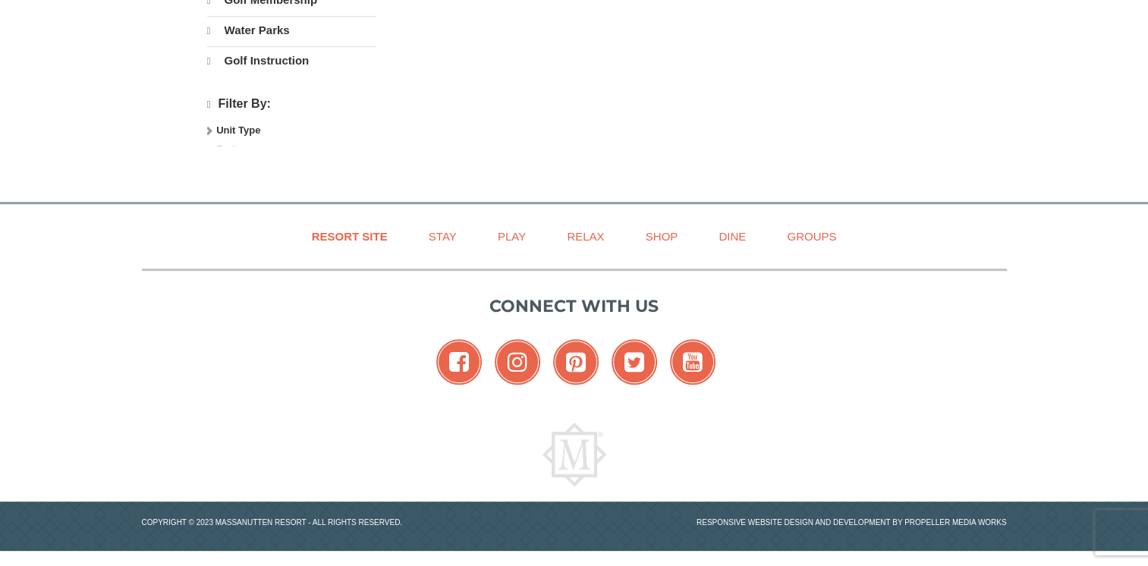
select select "9"
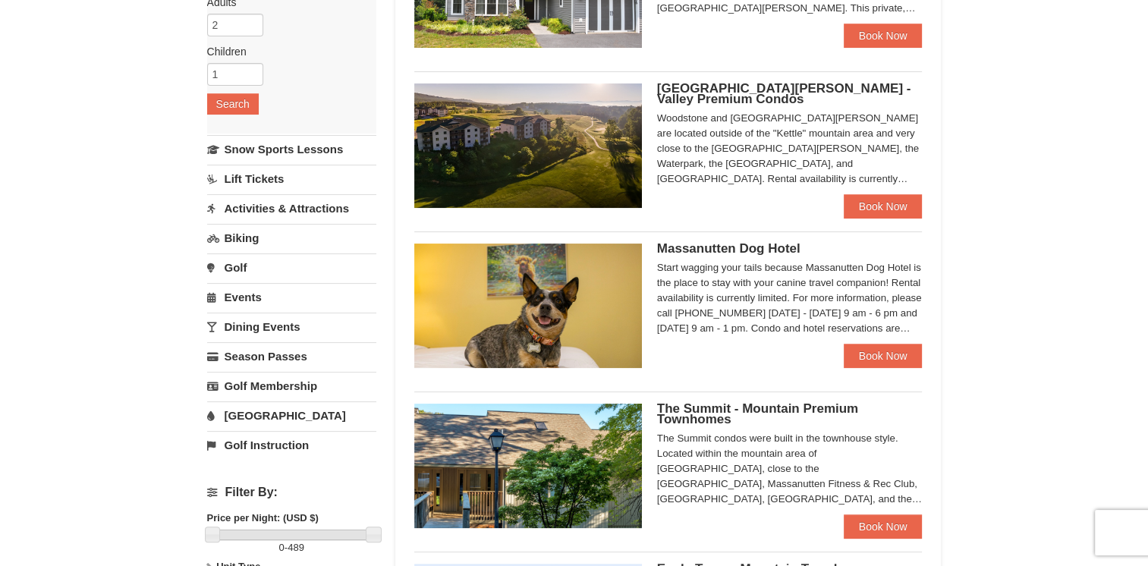
scroll to position [58, 0]
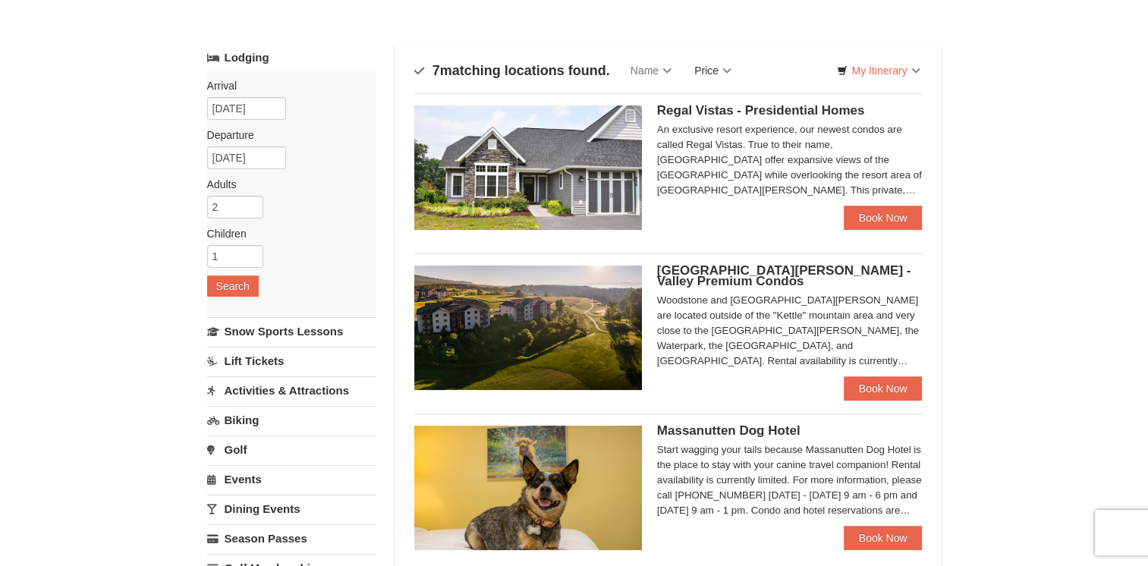
click at [727, 76] on link "Price" at bounding box center [713, 70] width 60 height 30
click at [733, 92] on link "Price (Low to High)" at bounding box center [743, 102] width 121 height 20
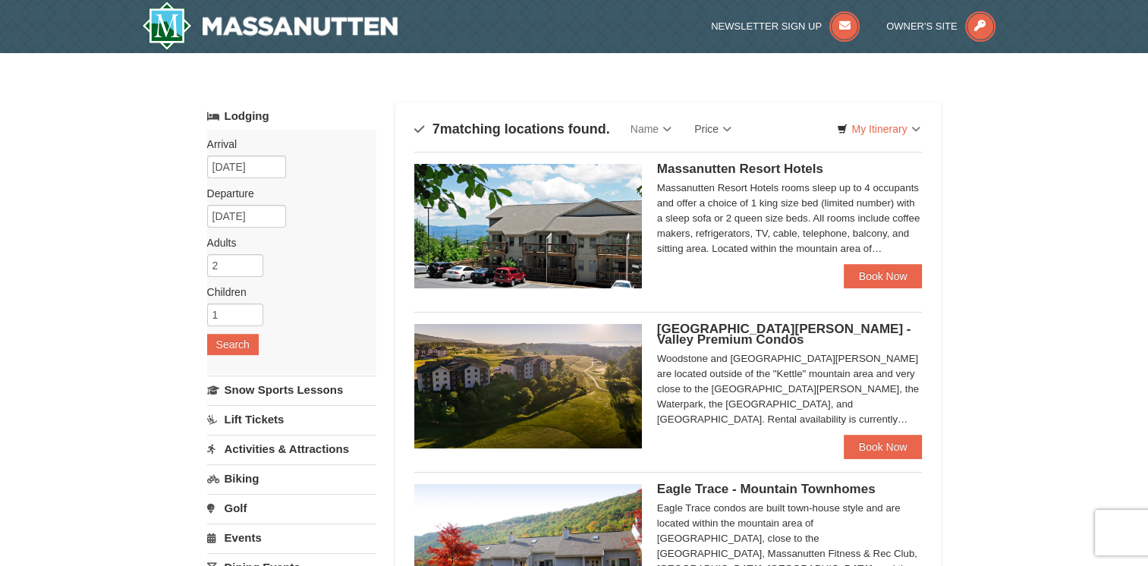
click at [755, 165] on span "Massanutten Resort Hotels" at bounding box center [740, 169] width 166 height 14
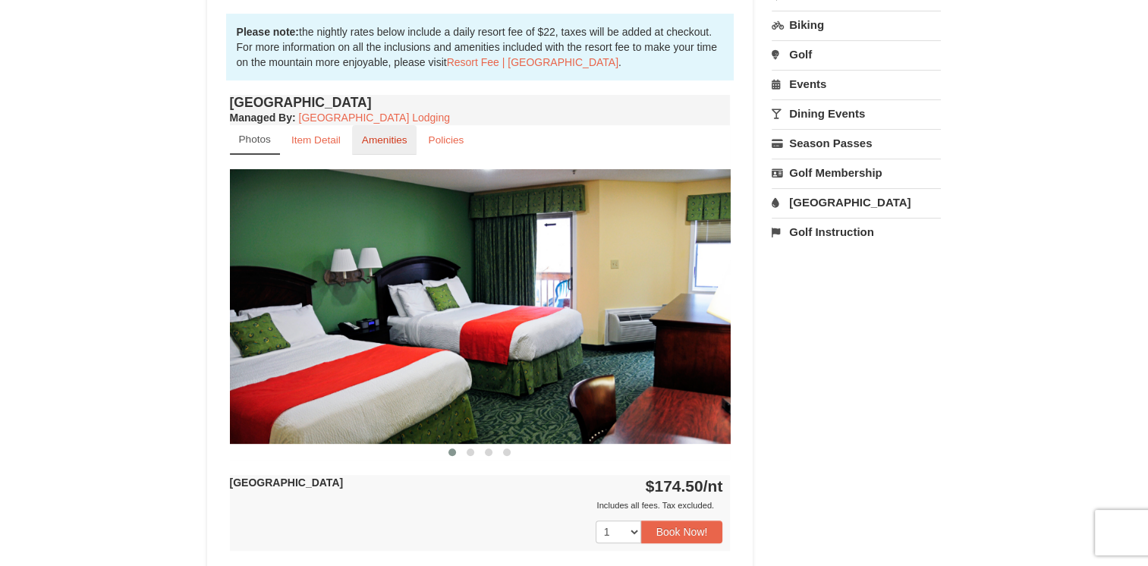
scroll to position [531, 0]
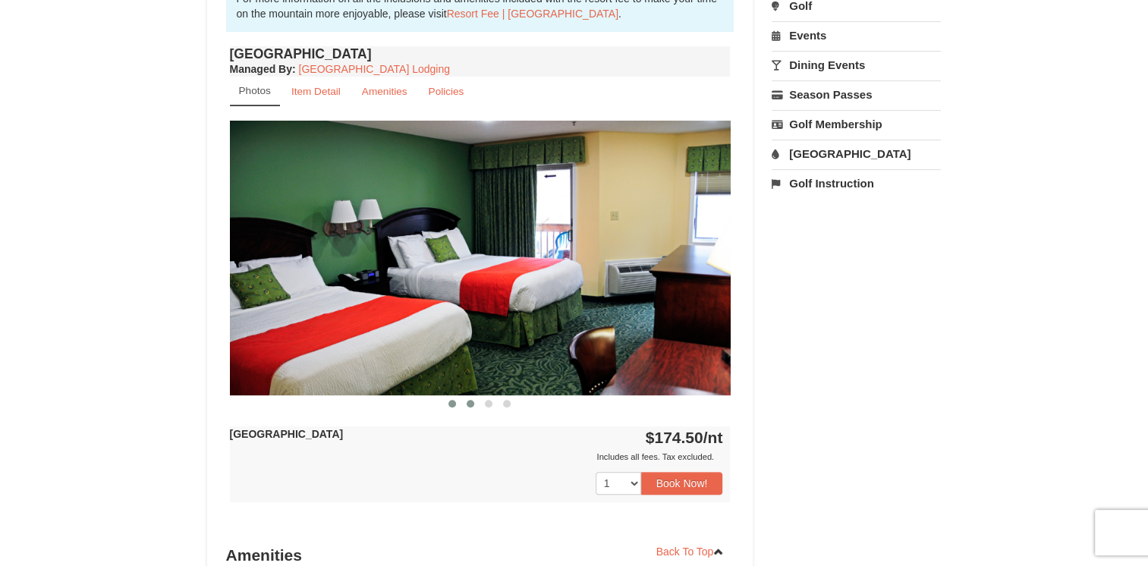
click at [470, 400] on span at bounding box center [470, 404] width 8 height 8
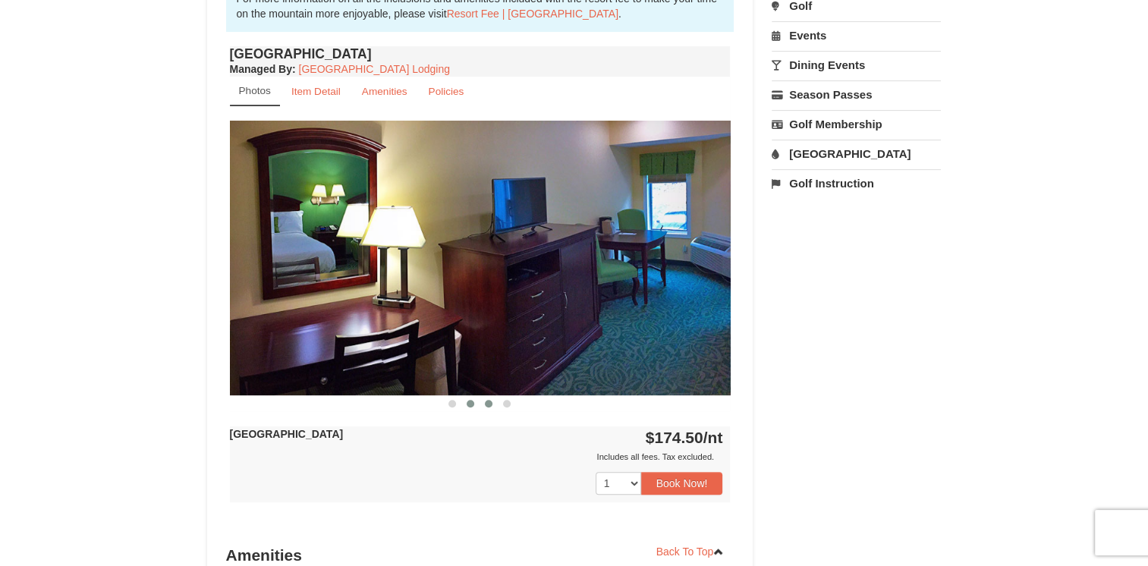
click at [485, 403] on span at bounding box center [489, 404] width 8 height 8
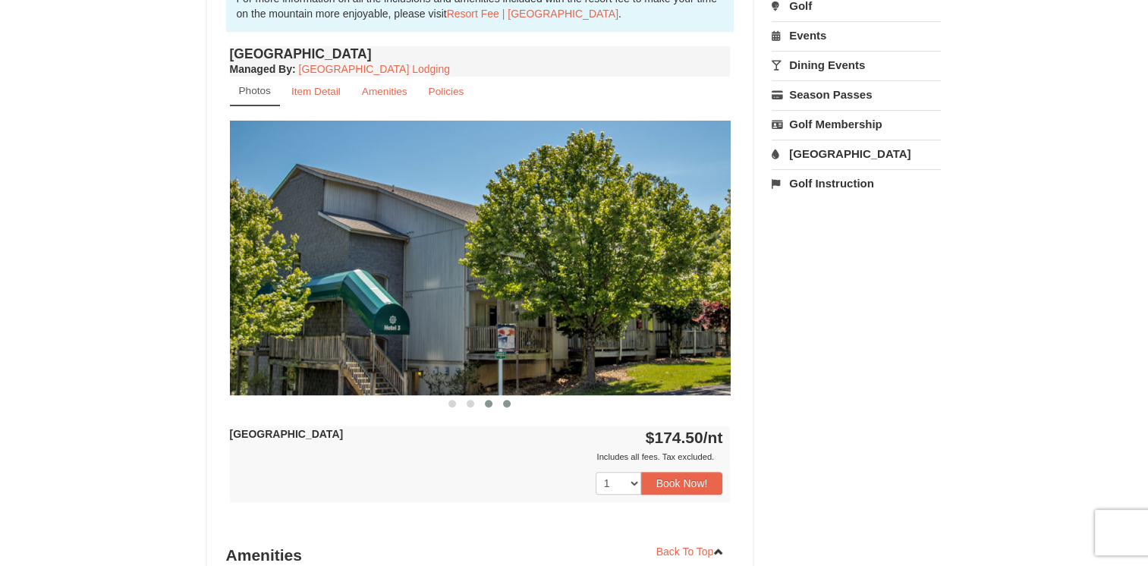
click at [504, 404] on span at bounding box center [507, 404] width 8 height 8
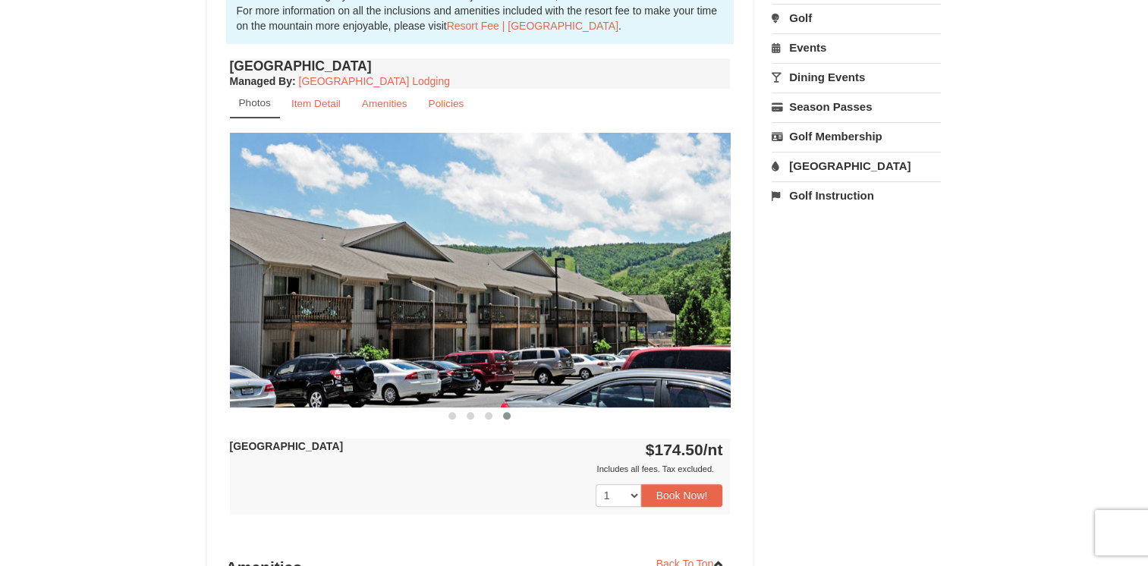
scroll to position [379, 0]
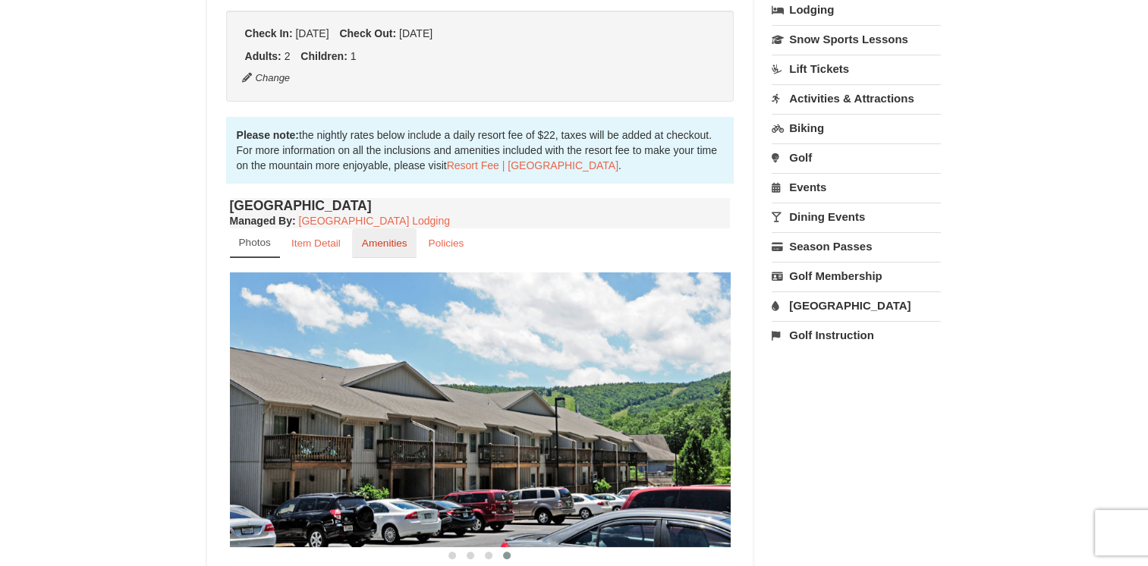
click at [389, 246] on small "Amenities" at bounding box center [385, 242] width 46 height 11
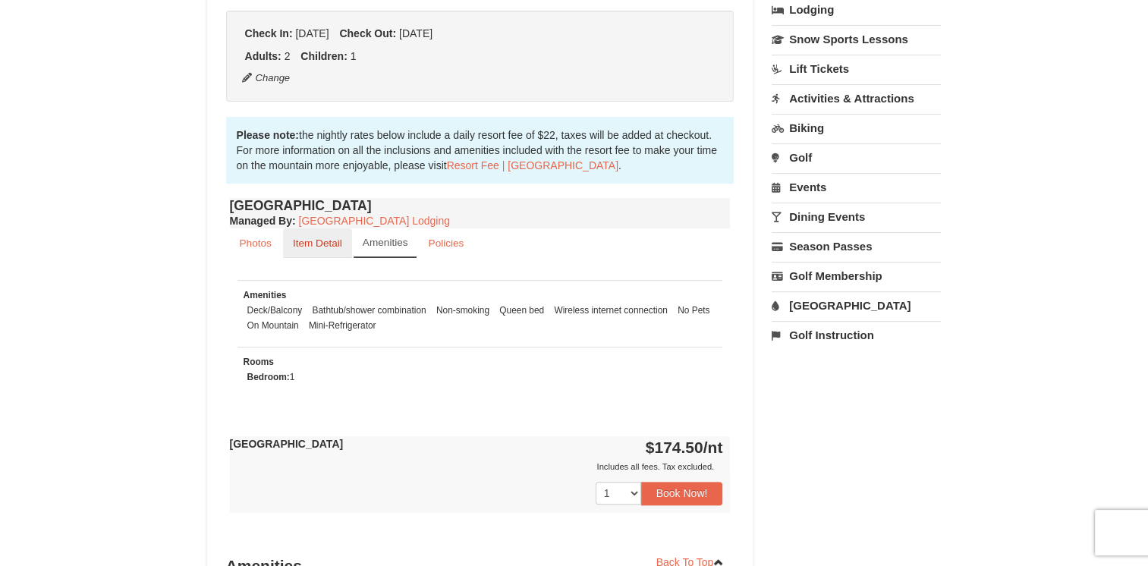
click at [329, 241] on small "Item Detail" at bounding box center [317, 242] width 49 height 11
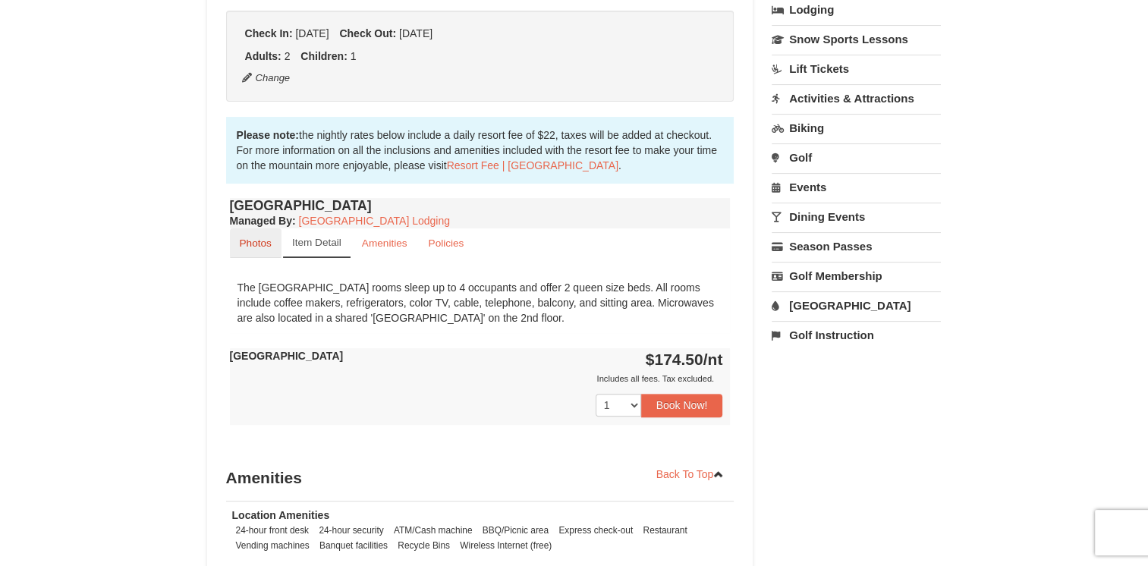
click at [235, 244] on link "Photos" at bounding box center [256, 243] width 52 height 30
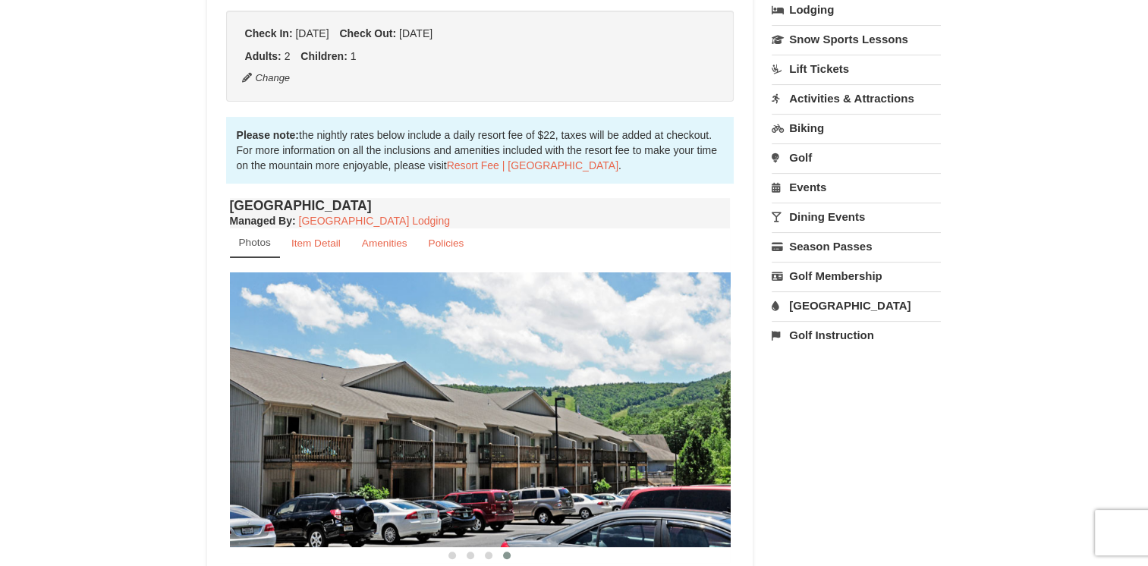
click at [837, 299] on link "[GEOGRAPHIC_DATA]" at bounding box center [855, 305] width 169 height 28
click at [795, 400] on button "Search" at bounding box center [797, 401] width 52 height 21
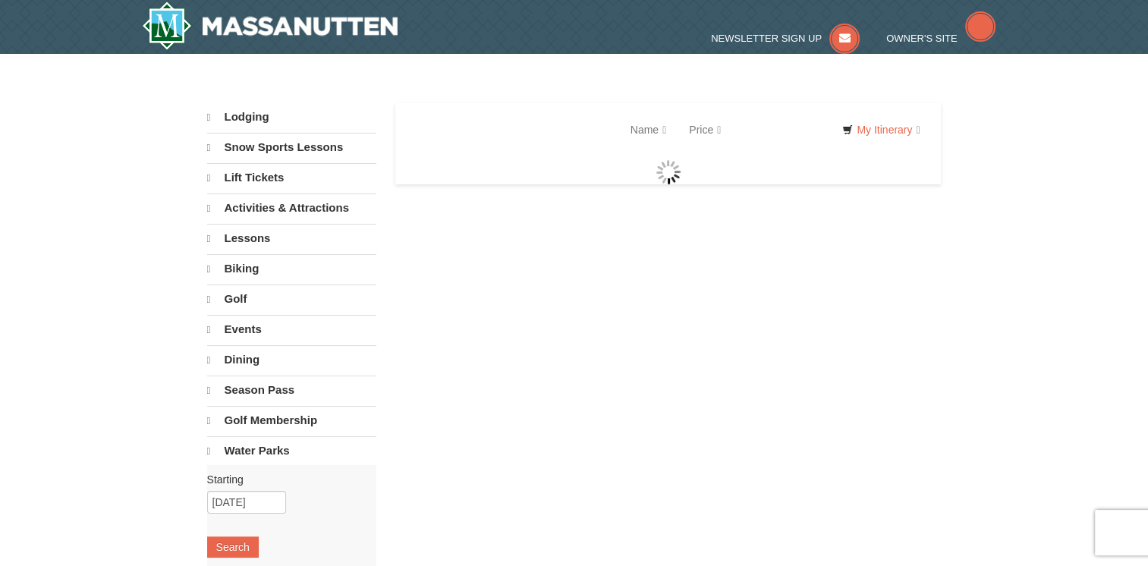
select select "9"
